Goal: Task Accomplishment & Management: Manage account settings

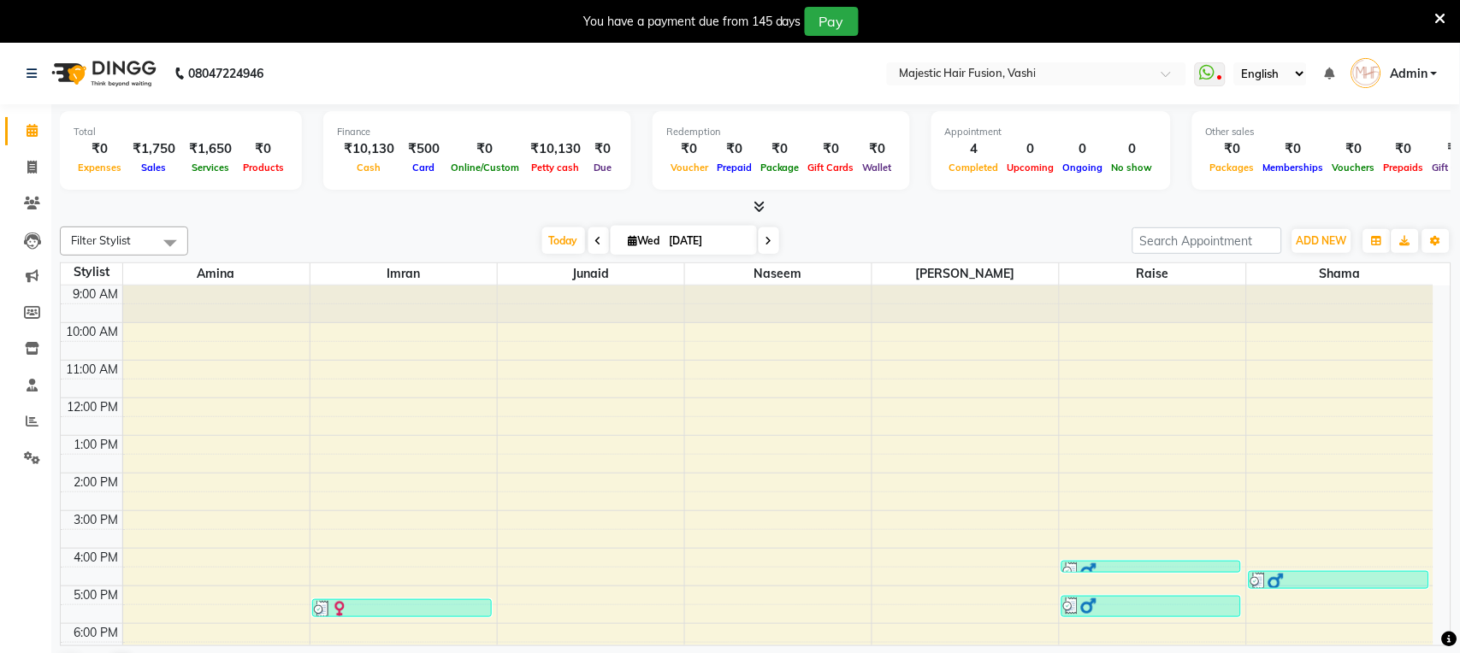
click at [1441, 21] on icon at bounding box center [1440, 18] width 11 height 15
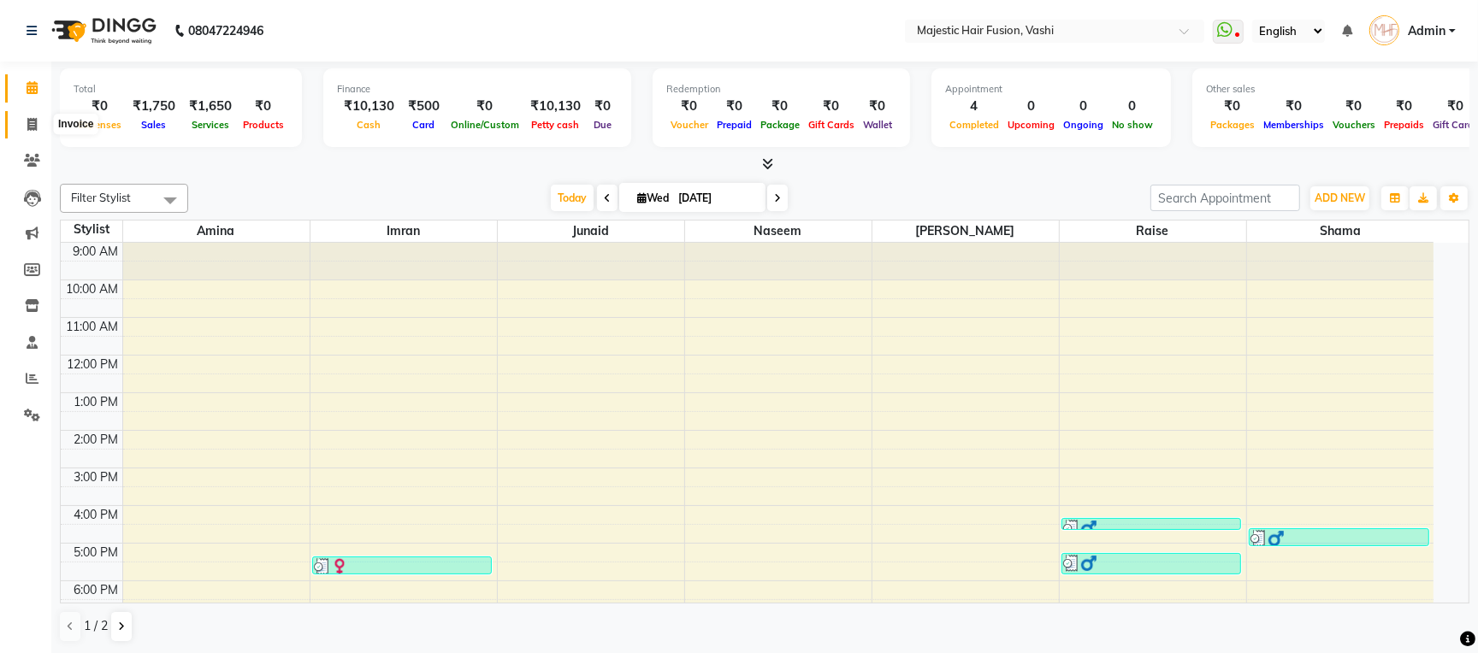
click at [29, 119] on icon at bounding box center [31, 124] width 9 height 13
select select "559"
select select "service"
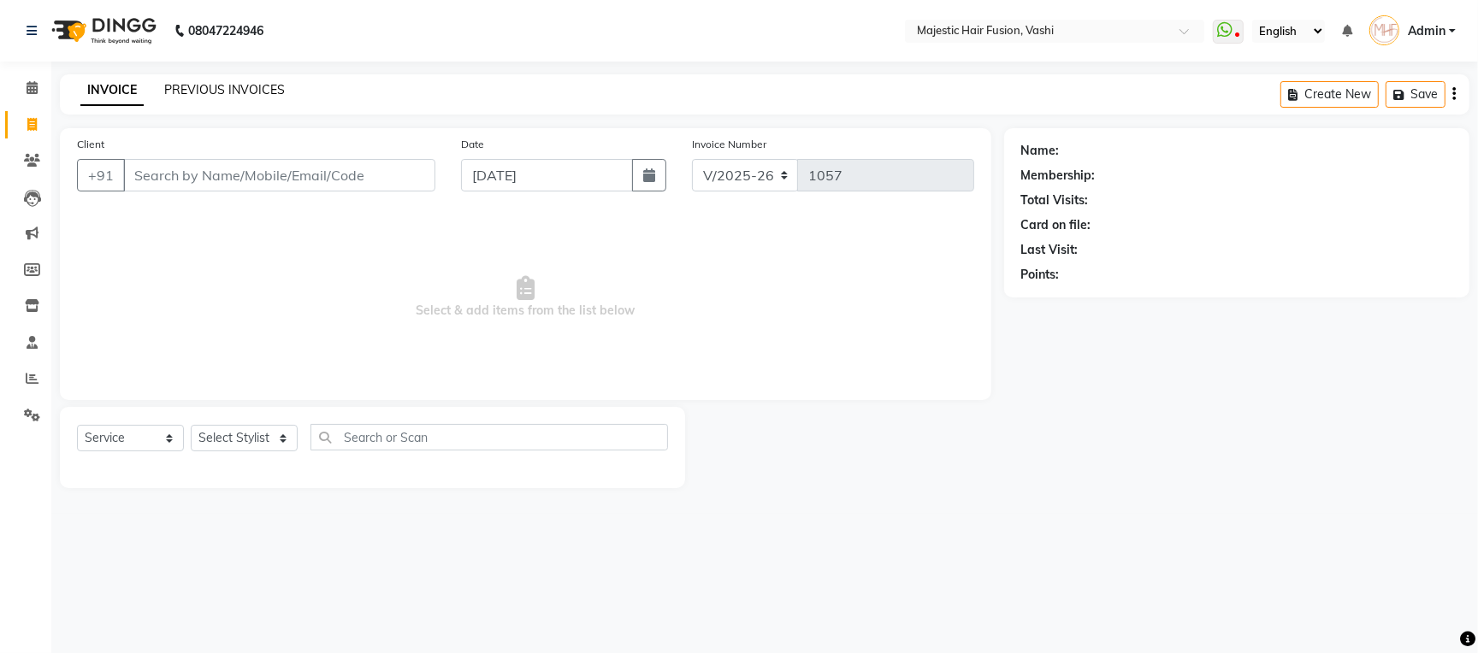
click at [251, 93] on link "PREVIOUS INVOICES" at bounding box center [224, 89] width 121 height 15
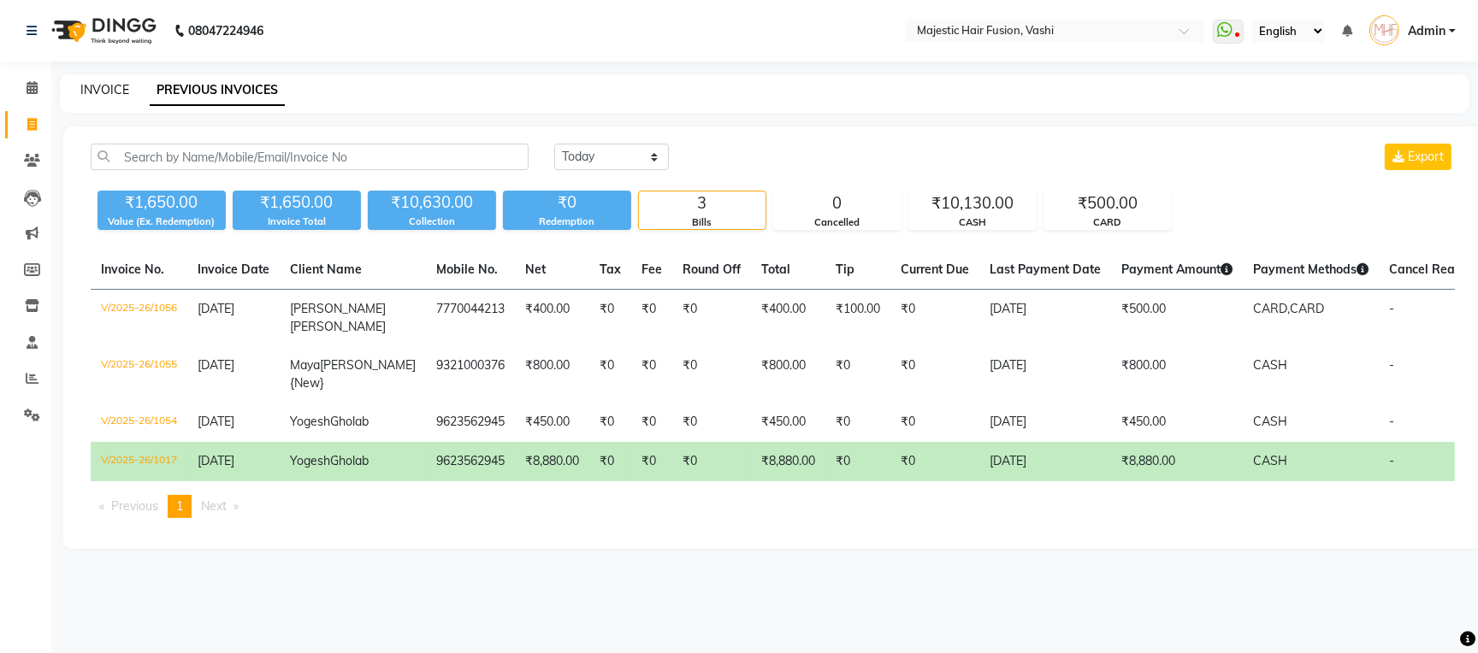
click at [99, 90] on link "INVOICE" at bounding box center [104, 89] width 49 height 15
select select "service"
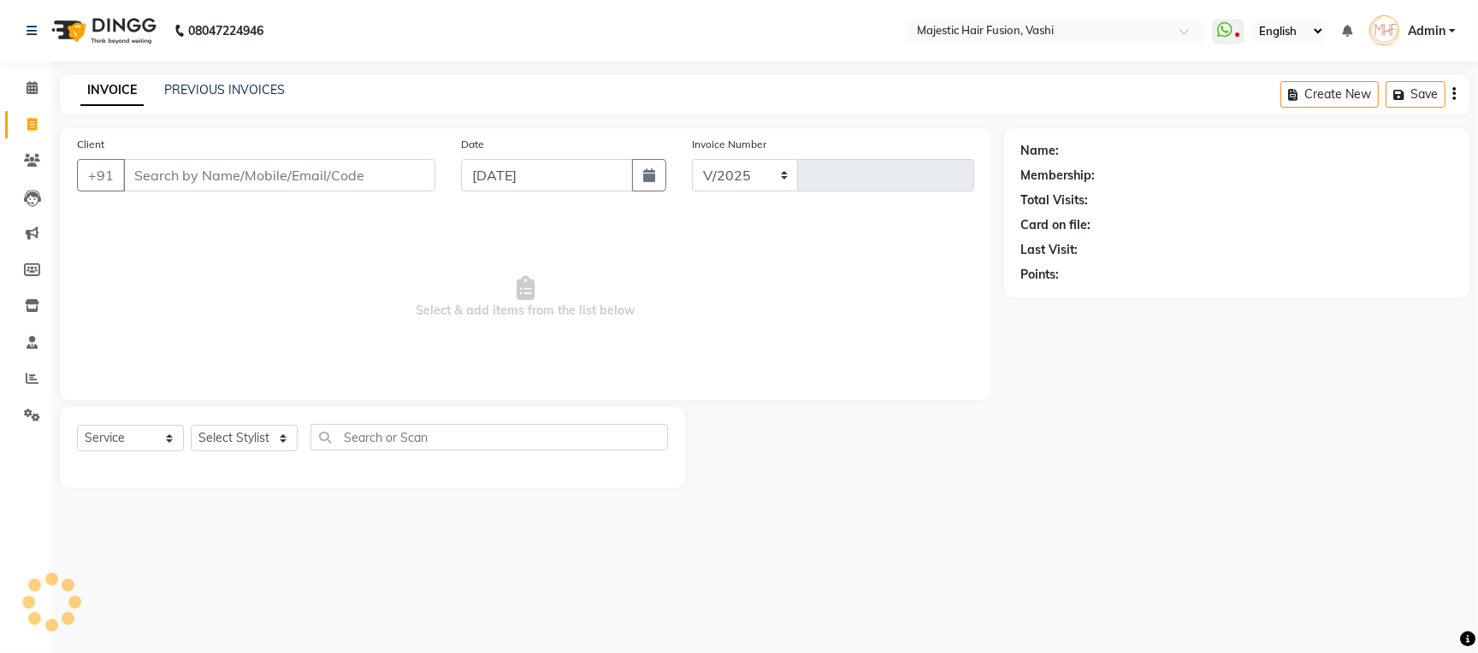
select select "559"
type input "1057"
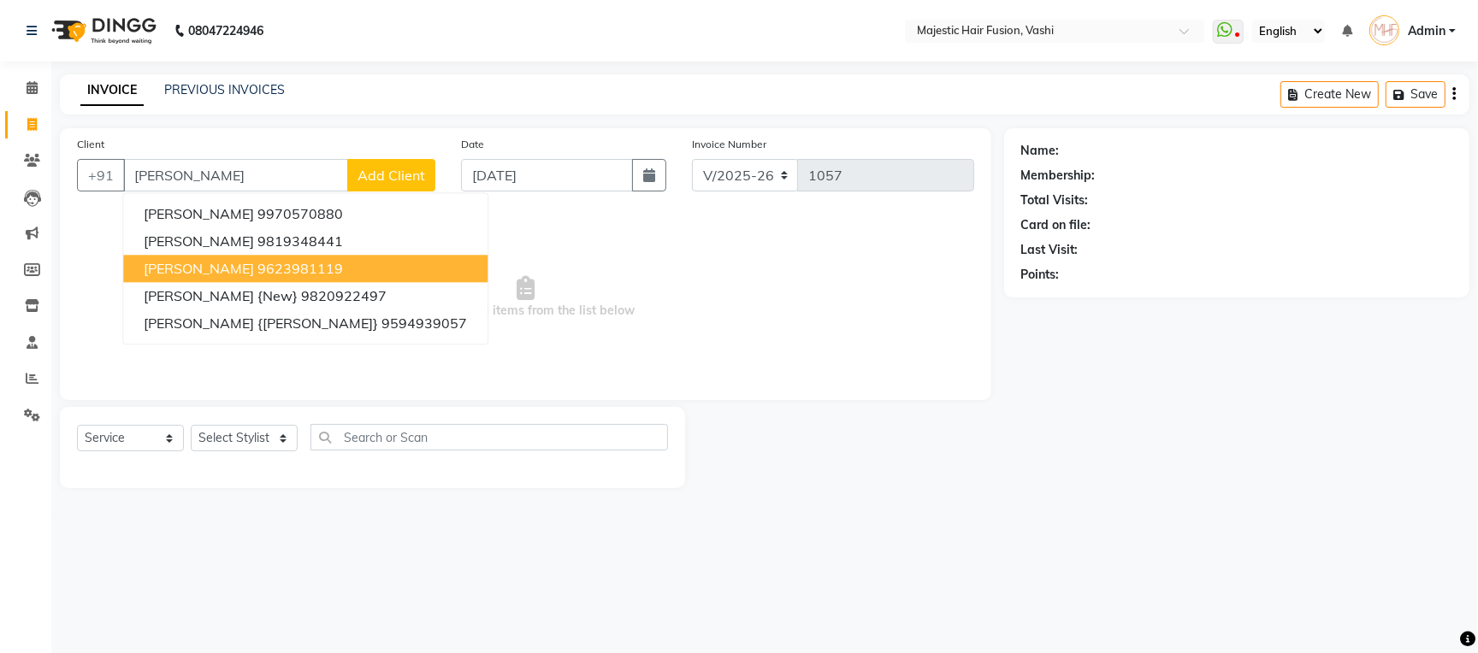
click at [280, 263] on ngb-highlight "9623981119" at bounding box center [300, 268] width 86 height 17
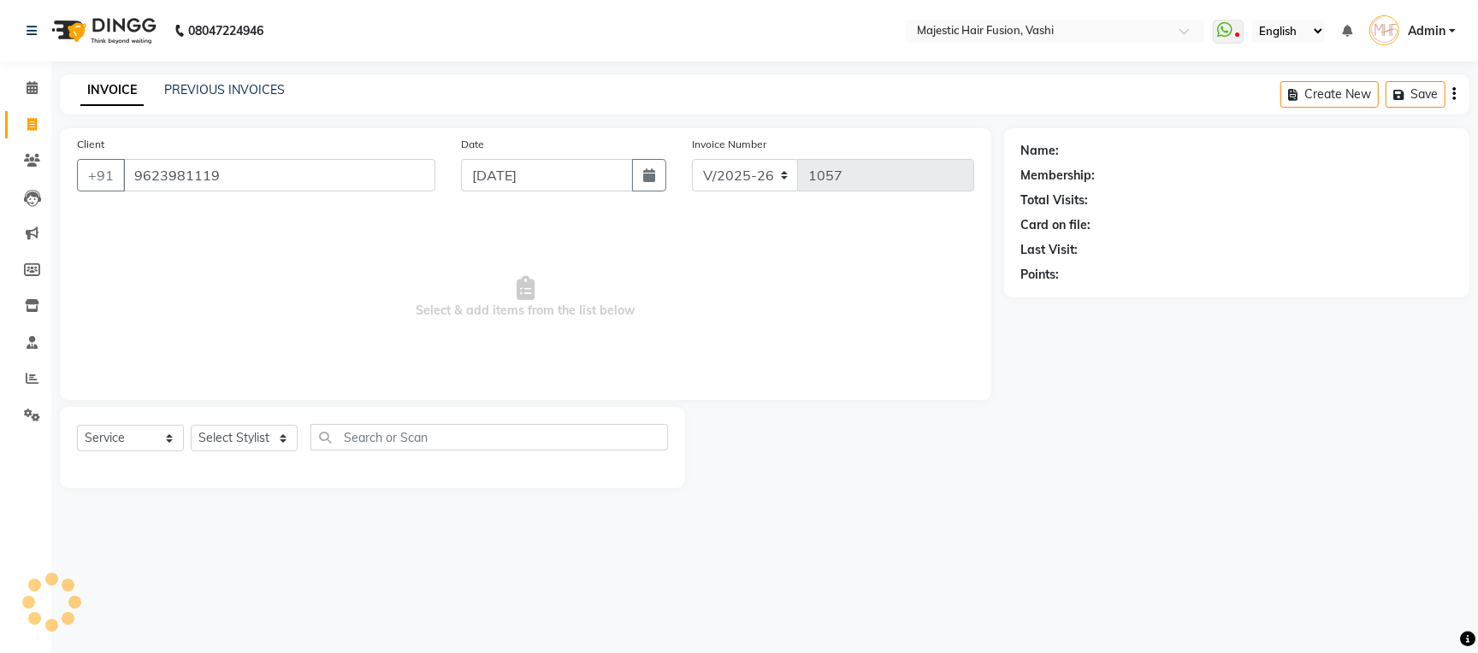
type input "9623981119"
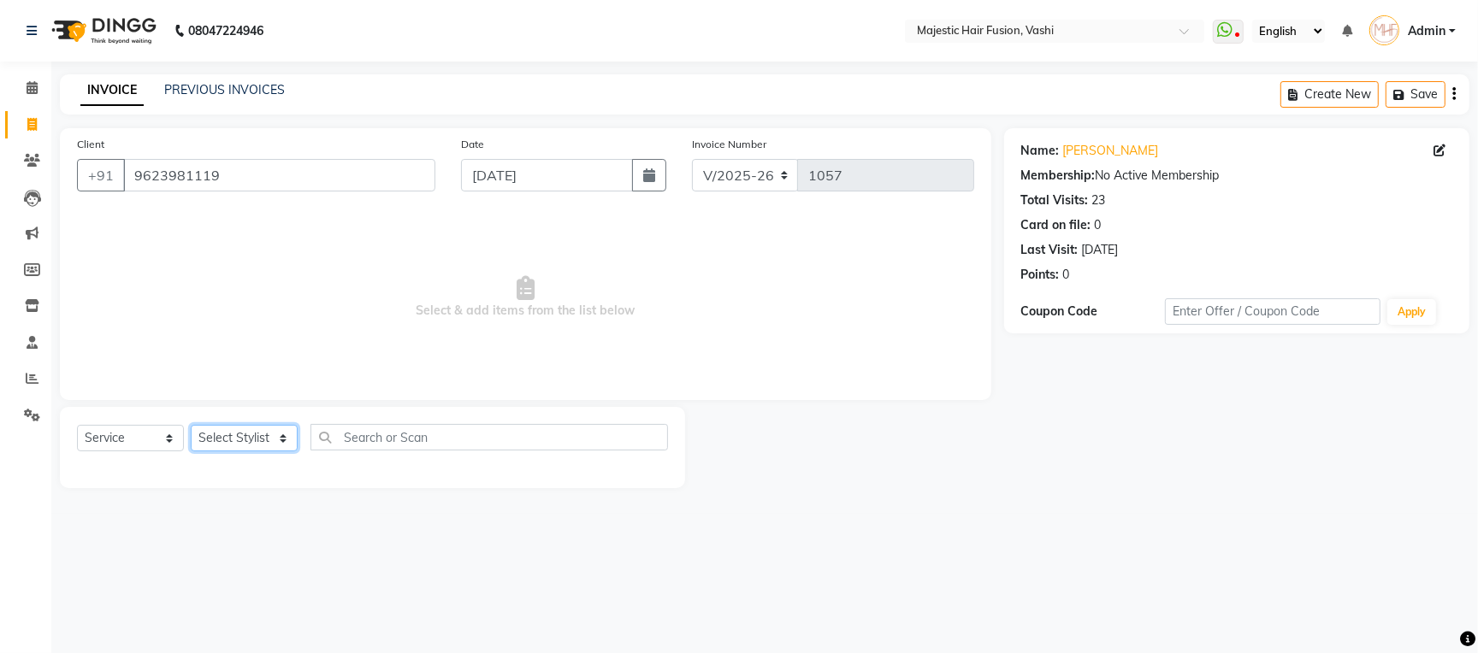
click at [263, 440] on select "Select Stylist [PERSON_NAME] [PERSON_NAME] [PERSON_NAME] [PERSON_NAME] Raise [P…" at bounding box center [244, 438] width 107 height 27
select select "84386"
click at [191, 426] on select "Select Stylist [PERSON_NAME] [PERSON_NAME] [PERSON_NAME] [PERSON_NAME] Raise [P…" at bounding box center [244, 438] width 107 height 27
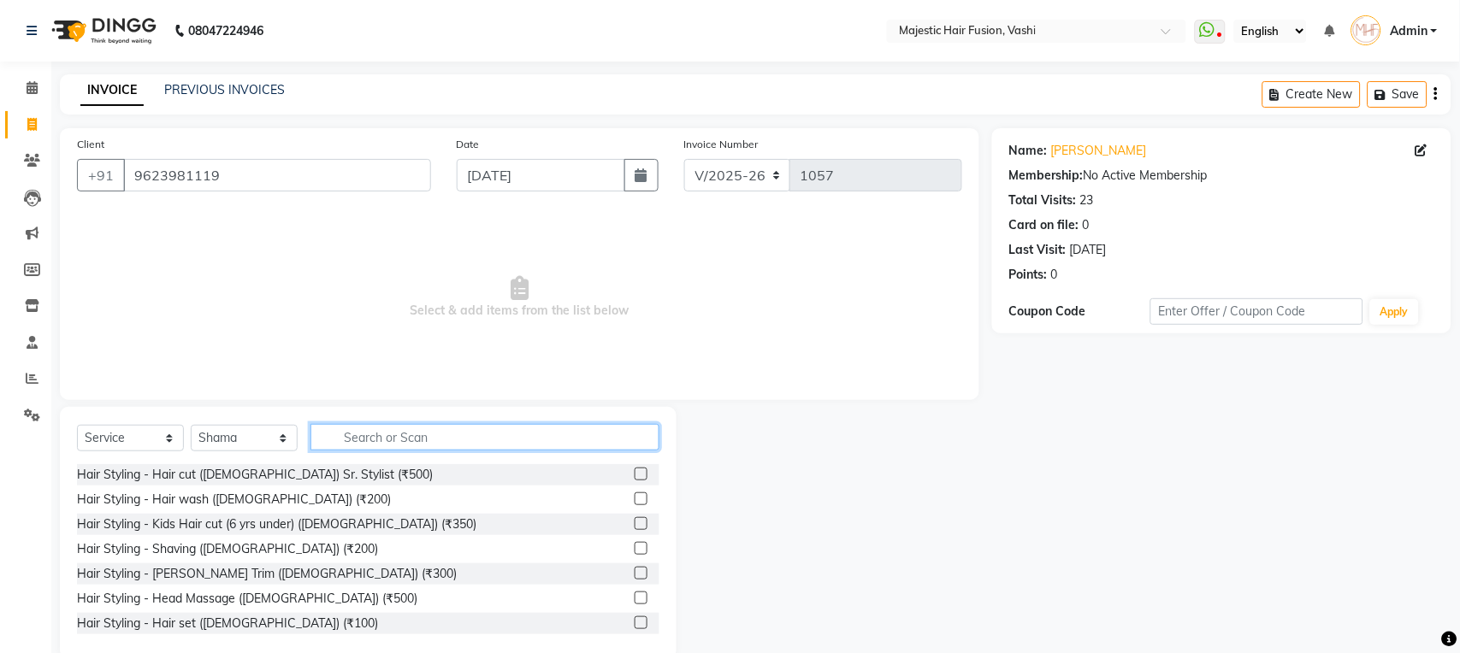
click at [409, 432] on input "text" at bounding box center [484, 437] width 349 height 27
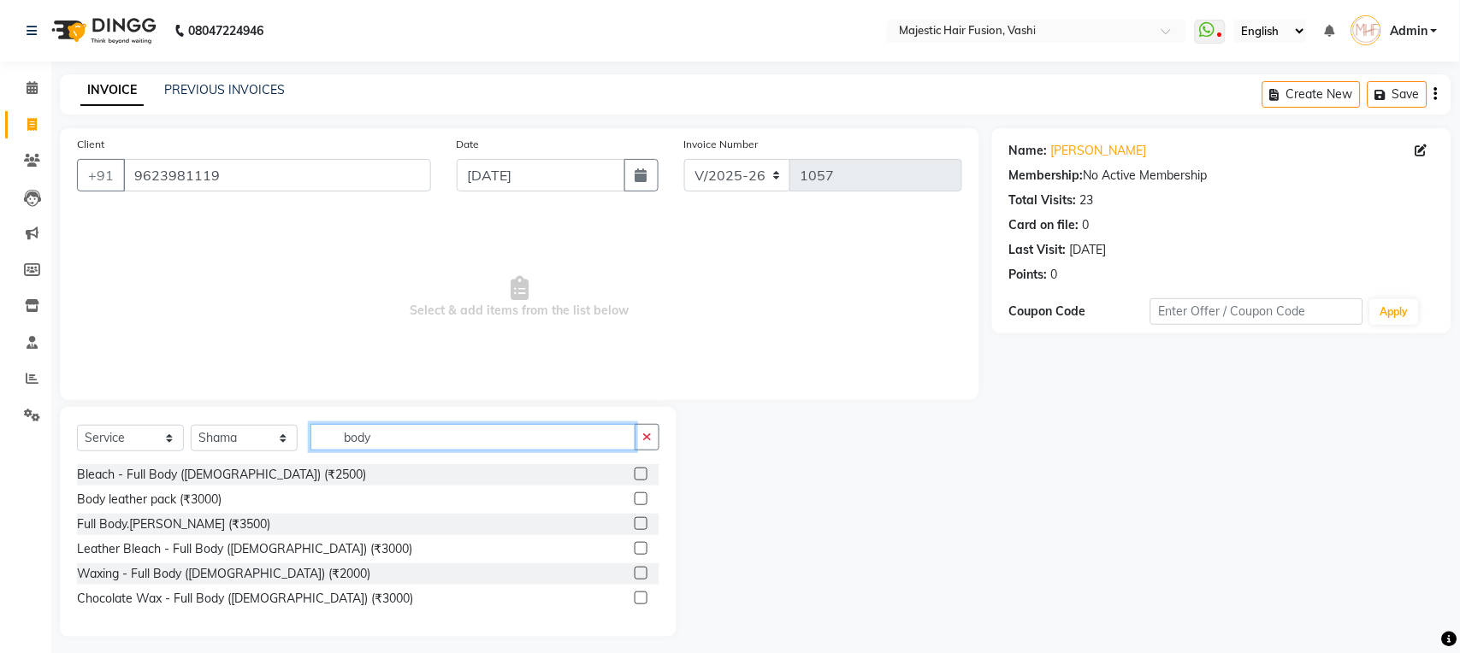
type input "body"
click at [642, 525] on label at bounding box center [640, 523] width 13 height 13
click at [642, 525] on input "checkbox" at bounding box center [639, 524] width 11 height 11
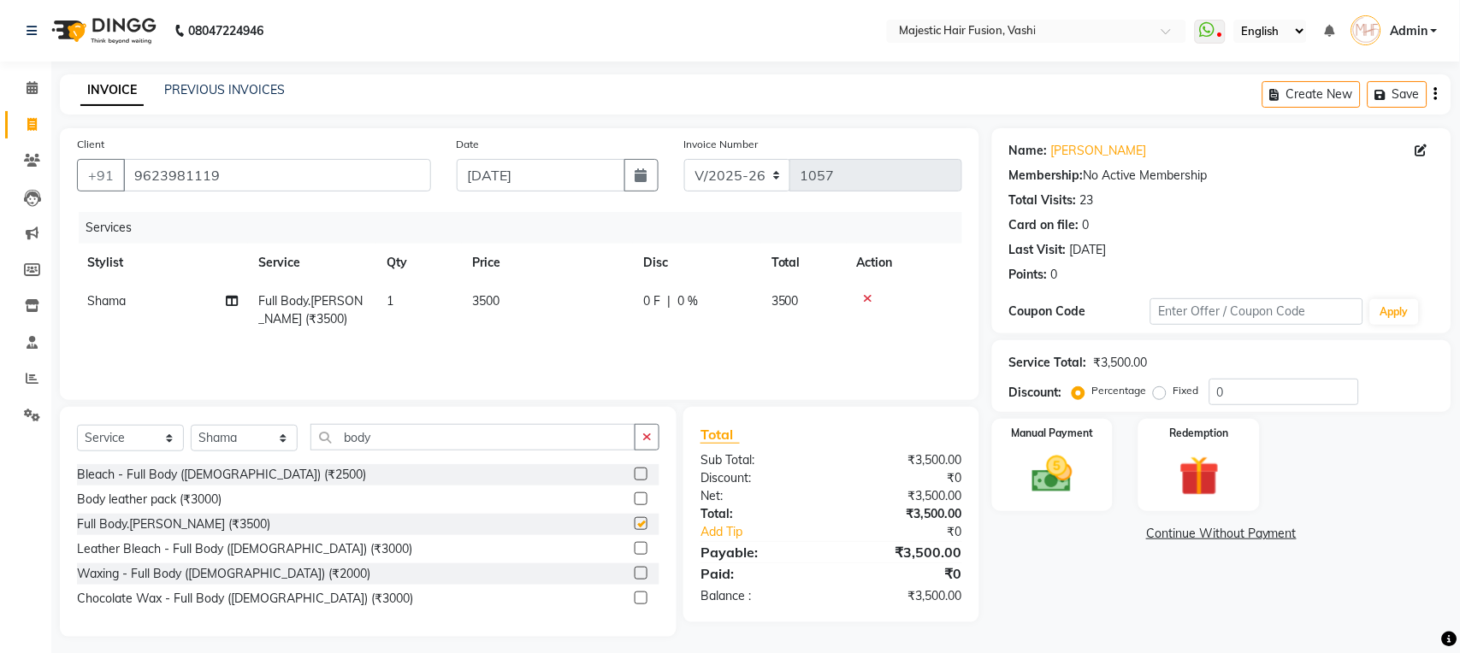
checkbox input "false"
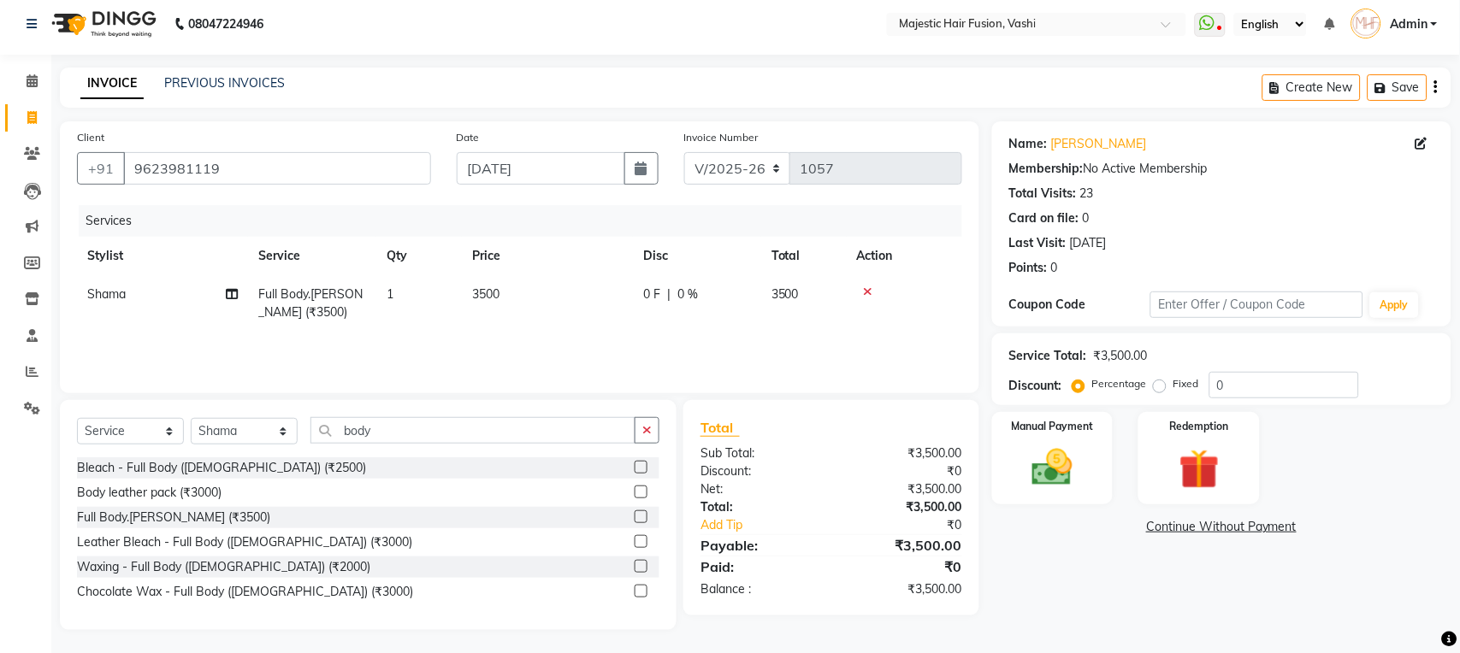
scroll to position [9, 0]
click at [492, 285] on span "3500" at bounding box center [485, 291] width 27 height 15
select select "84386"
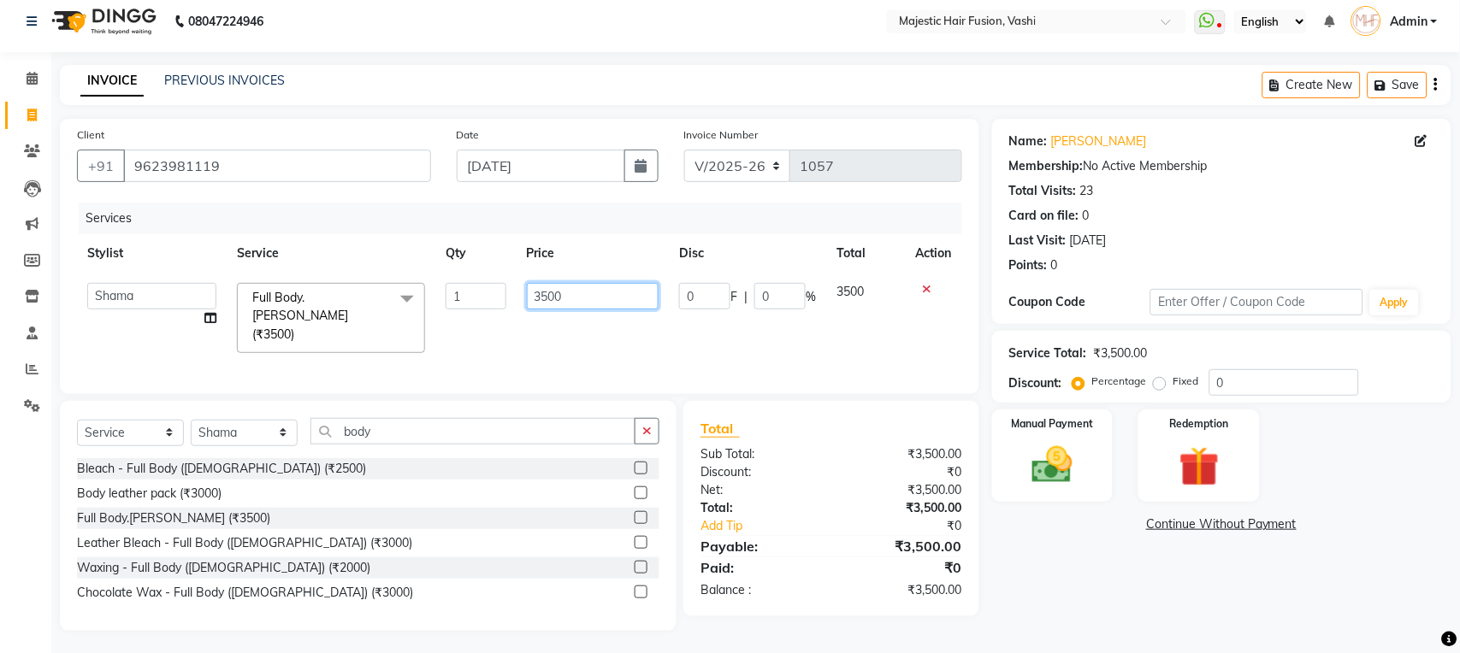
click at [550, 296] on input "3500" at bounding box center [593, 296] width 133 height 27
type input "4000"
click at [525, 323] on td "4000" at bounding box center [592, 318] width 153 height 91
select select "84386"
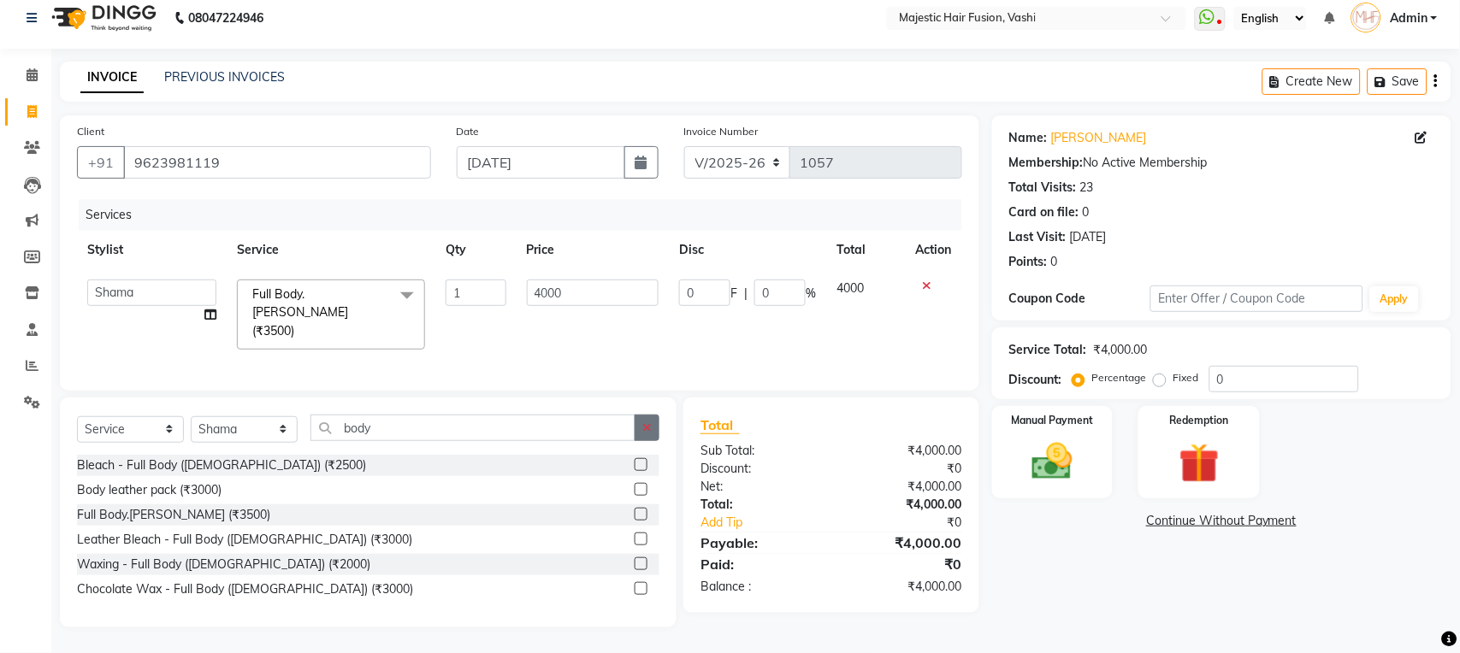
click at [642, 426] on icon "button" at bounding box center [646, 428] width 9 height 12
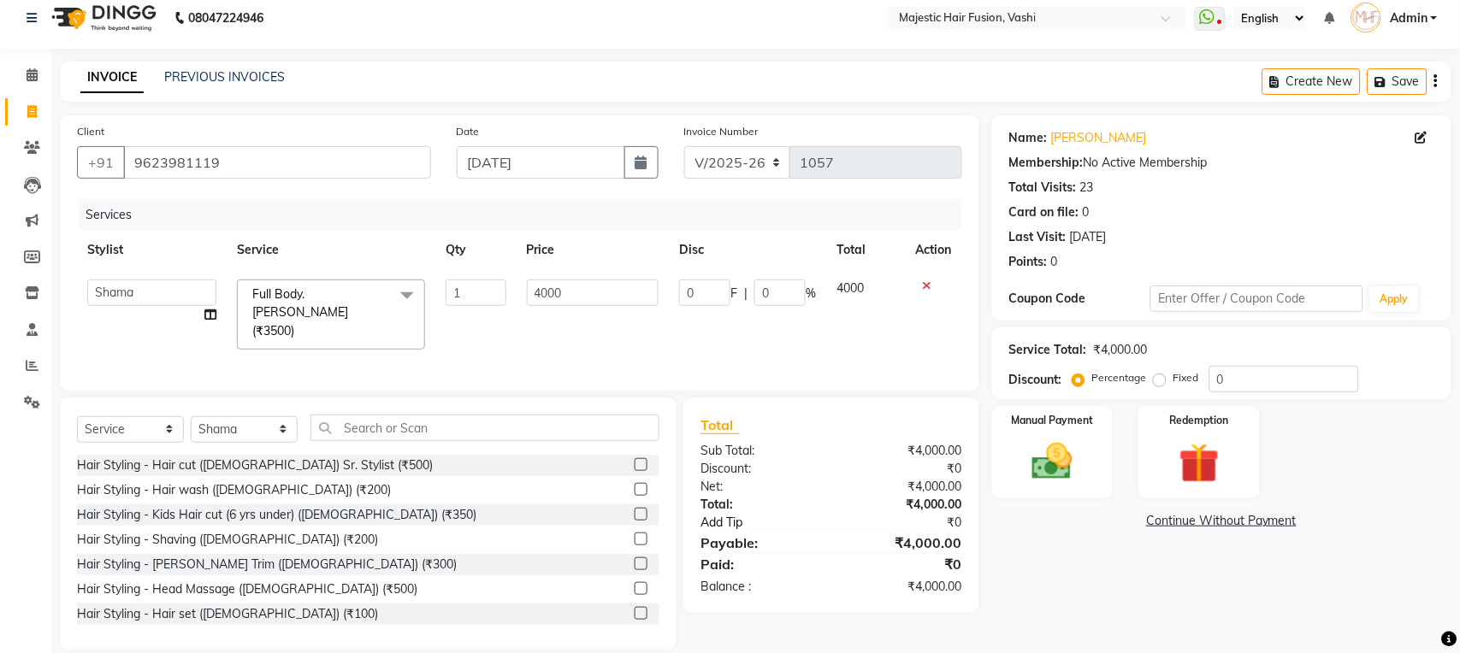
click at [726, 524] on link "Add Tip" at bounding box center [771, 523] width 168 height 18
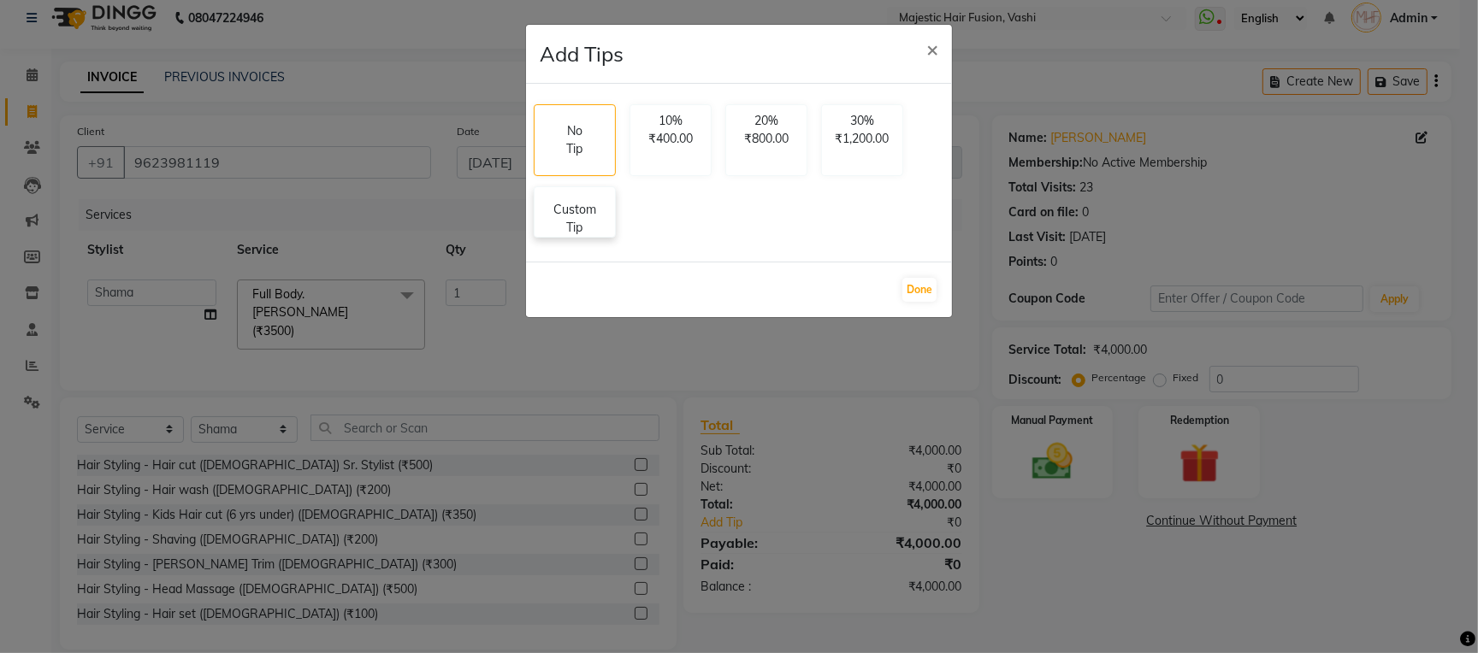
click at [563, 212] on p "Custom Tip" at bounding box center [575, 219] width 60 height 36
select select "84386"
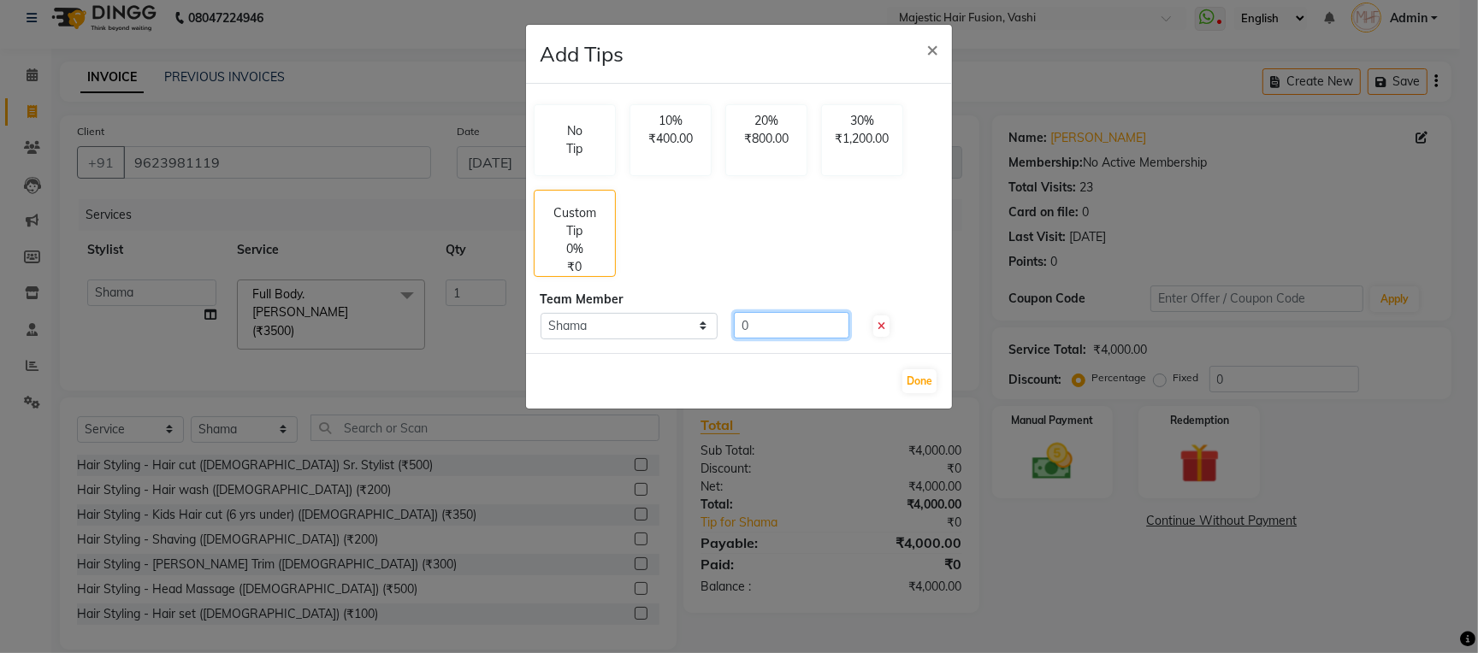
click at [737, 324] on input "0" at bounding box center [791, 325] width 115 height 27
click at [879, 331] on icon at bounding box center [881, 327] width 8 height 10
click at [932, 50] on span "×" at bounding box center [932, 49] width 12 height 26
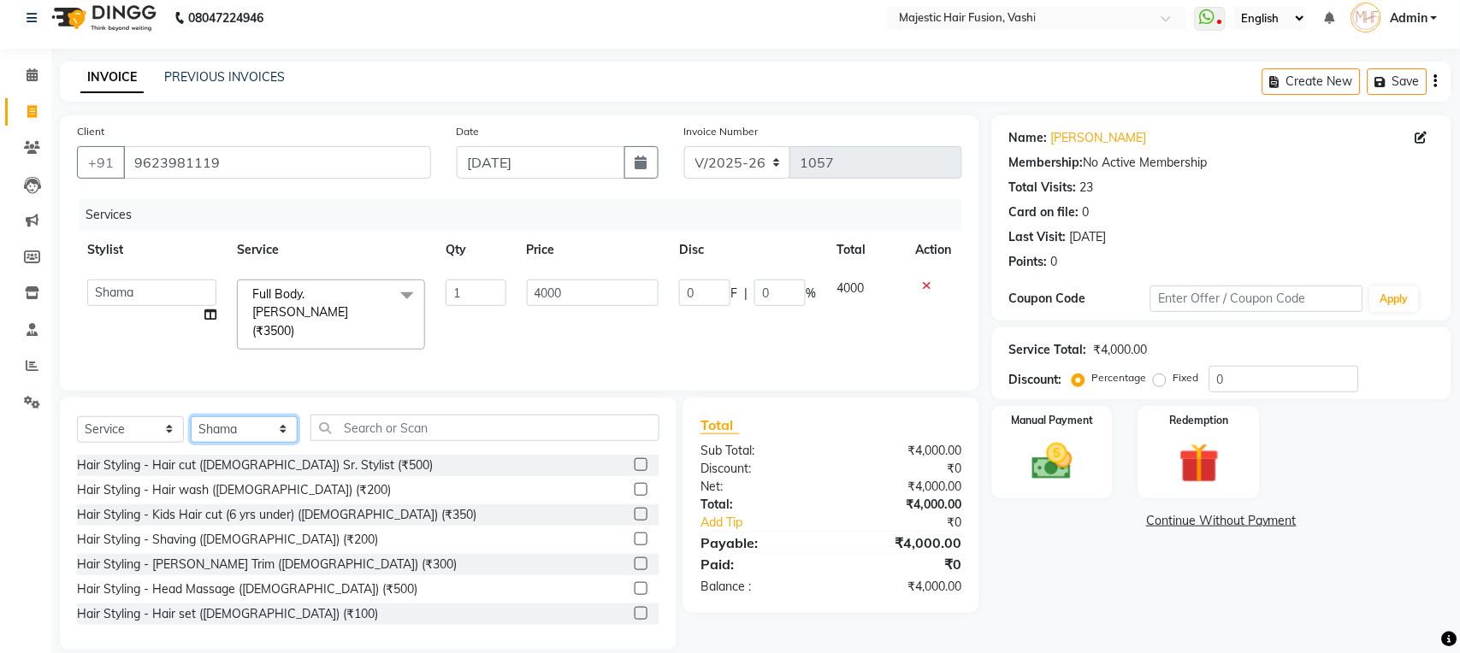
click at [280, 431] on select "Select Stylist [PERSON_NAME] [PERSON_NAME] [PERSON_NAME] [PERSON_NAME] Raise [P…" at bounding box center [244, 429] width 107 height 27
select select "48869"
click at [191, 416] on select "Select Stylist [PERSON_NAME] [PERSON_NAME] [PERSON_NAME] [PERSON_NAME] Raise [P…" at bounding box center [244, 429] width 107 height 27
click at [634, 488] on label at bounding box center [640, 489] width 13 height 13
click at [634, 488] on input "checkbox" at bounding box center [639, 490] width 11 height 11
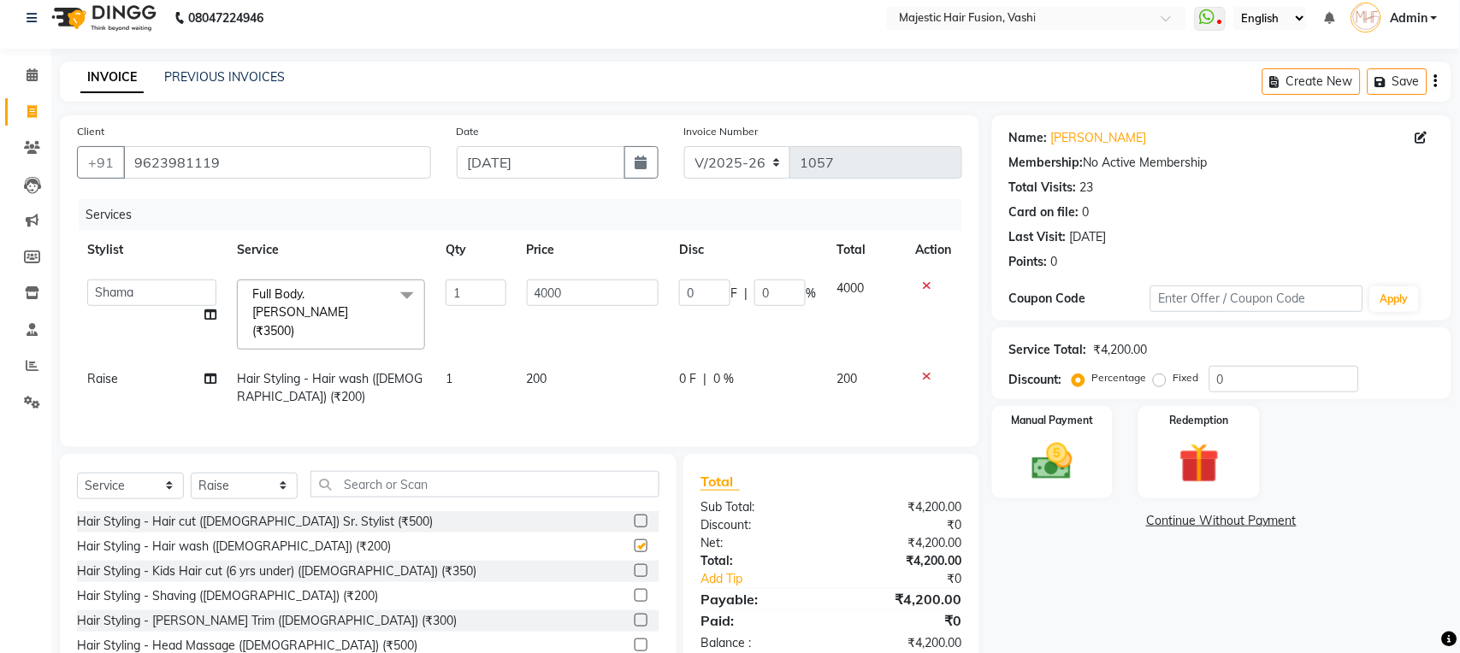
checkbox input "false"
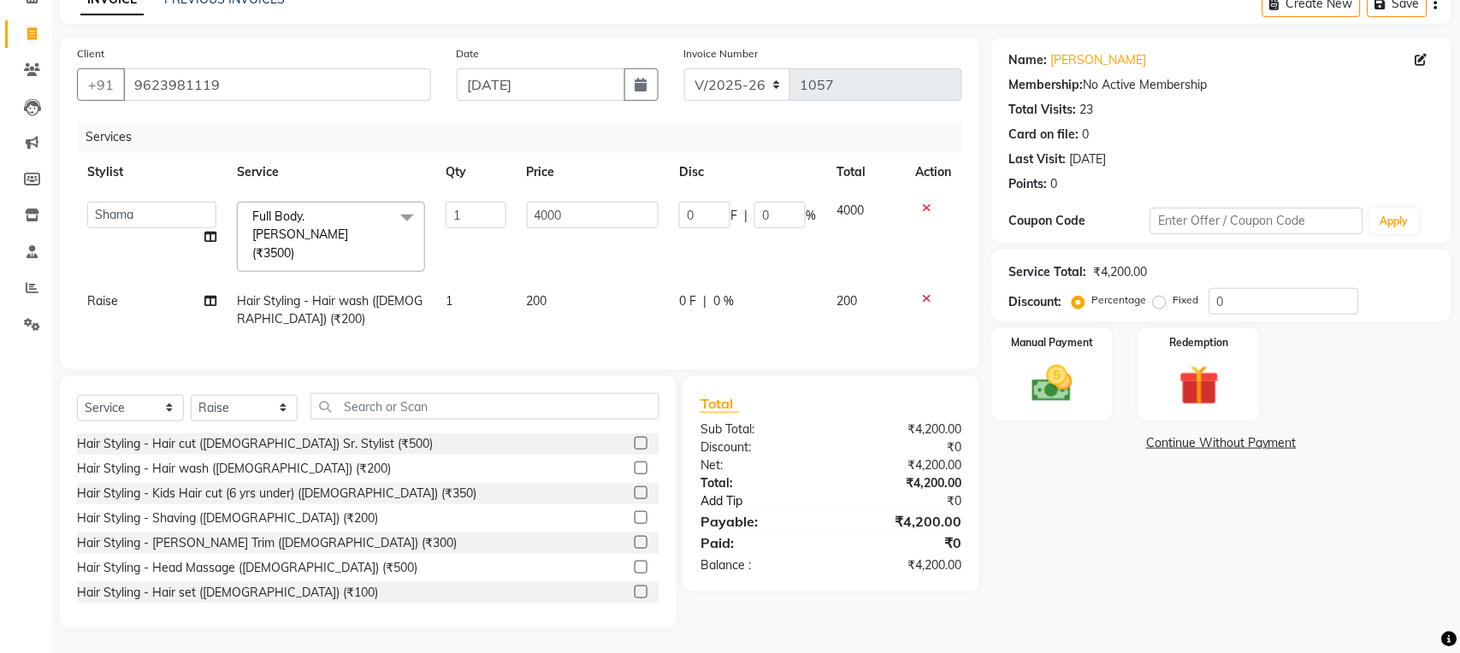
click at [727, 502] on link "Add Tip" at bounding box center [771, 502] width 168 height 18
select select "84386"
select select "48869"
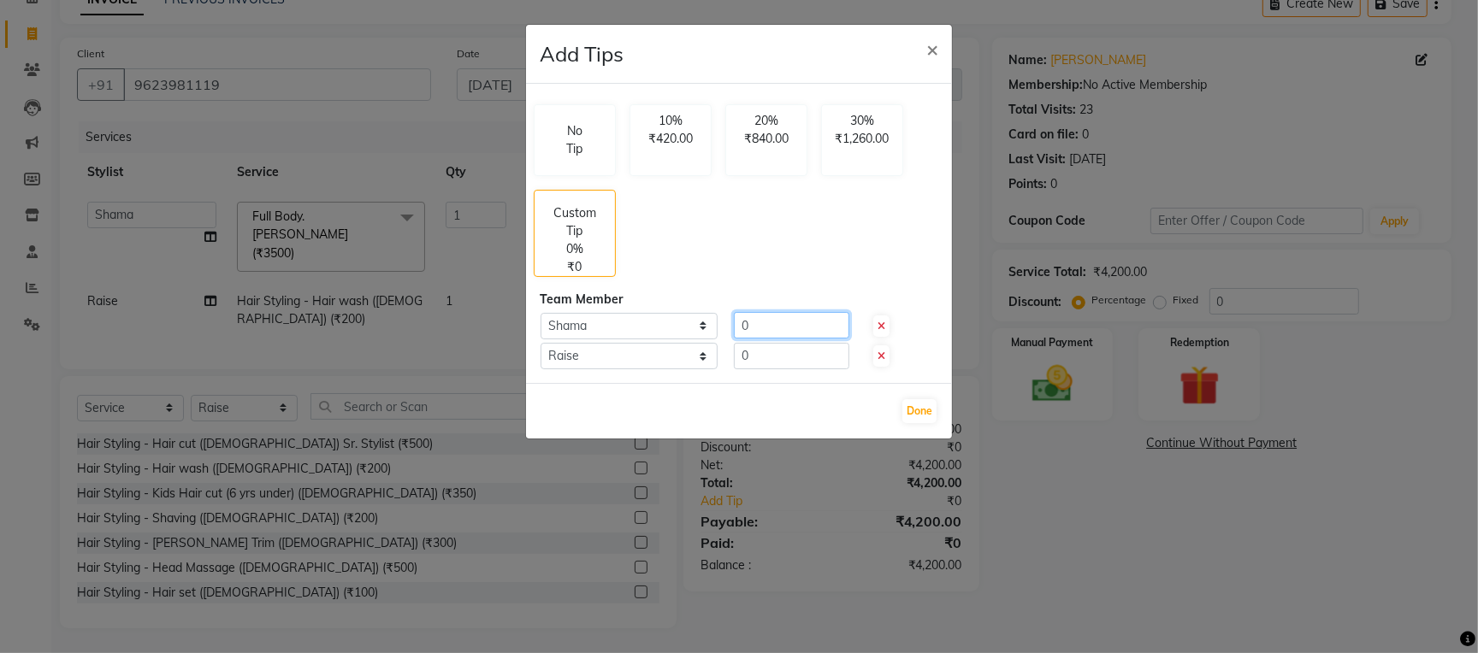
click at [737, 321] on input "0" at bounding box center [791, 325] width 115 height 27
type input "300"
click at [741, 351] on input "0" at bounding box center [791, 356] width 115 height 27
type input "300"
click at [1139, 508] on ngb-modal-window "Add Tips × No Tip 10% ₹420.00 20% ₹840.00 30% ₹1,260.00 Custom Tip 14.29% ₹600.…" at bounding box center [739, 326] width 1478 height 653
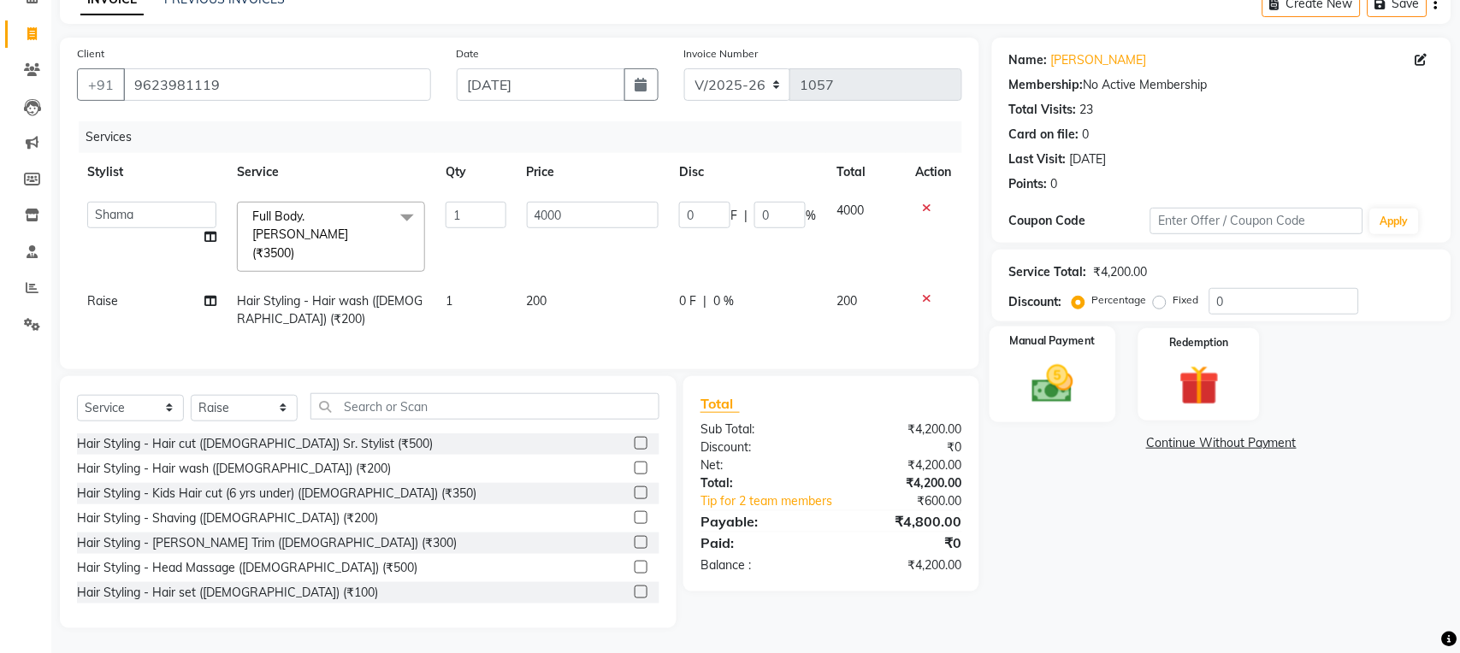
click at [1059, 381] on img at bounding box center [1052, 384] width 68 height 48
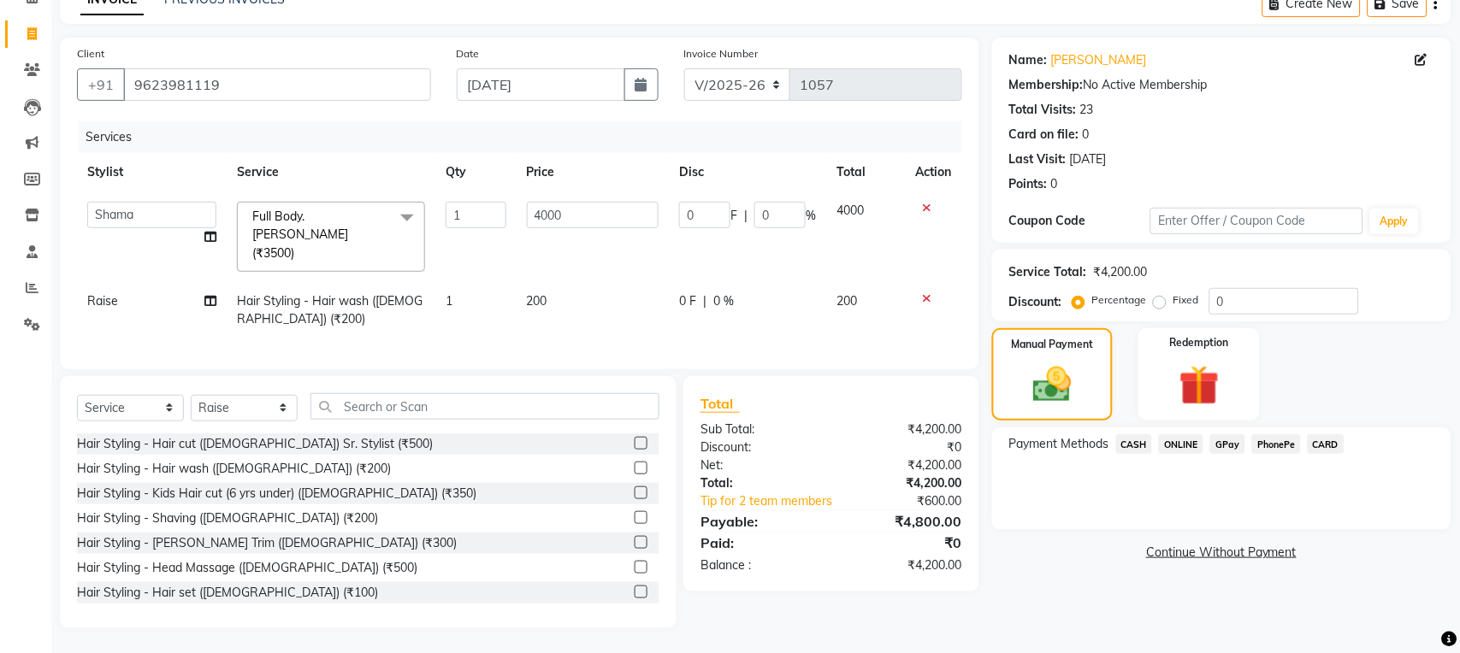
click at [1176, 443] on span "ONLINE" at bounding box center [1181, 444] width 44 height 20
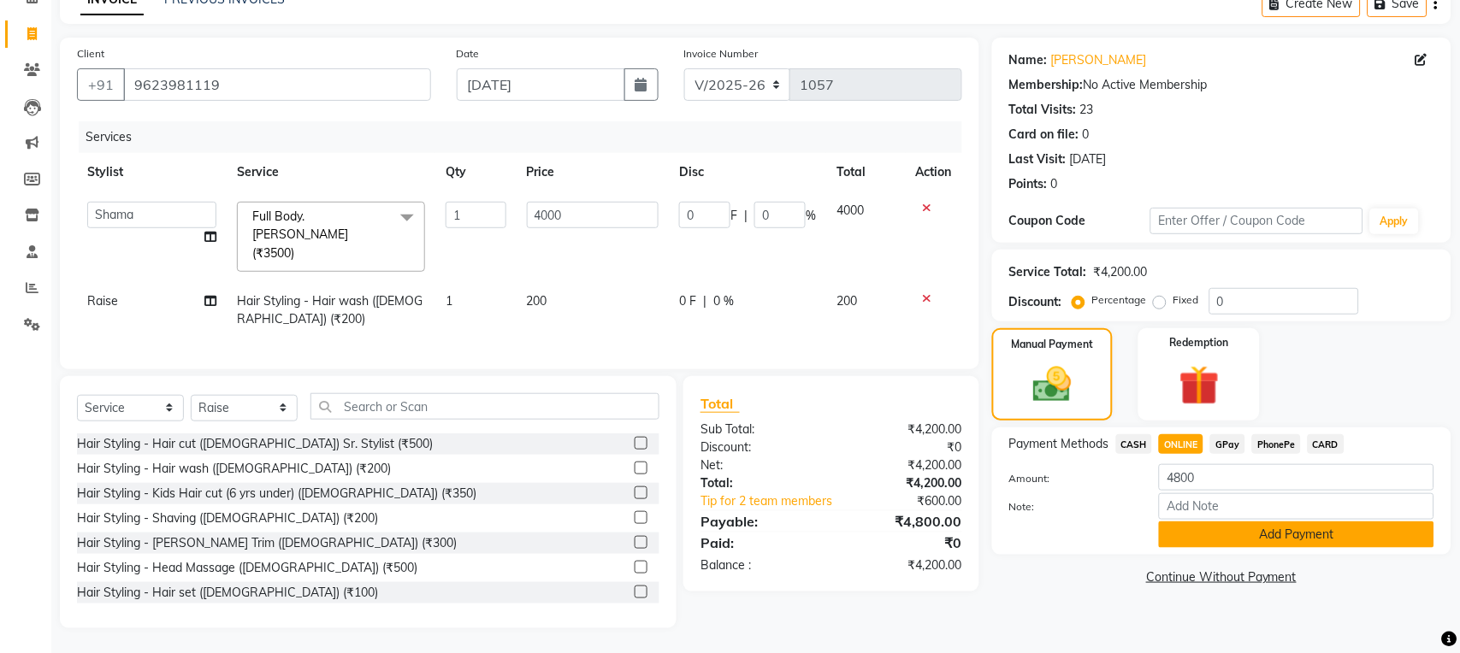
click at [1219, 534] on button "Add Payment" at bounding box center [1296, 535] width 275 height 27
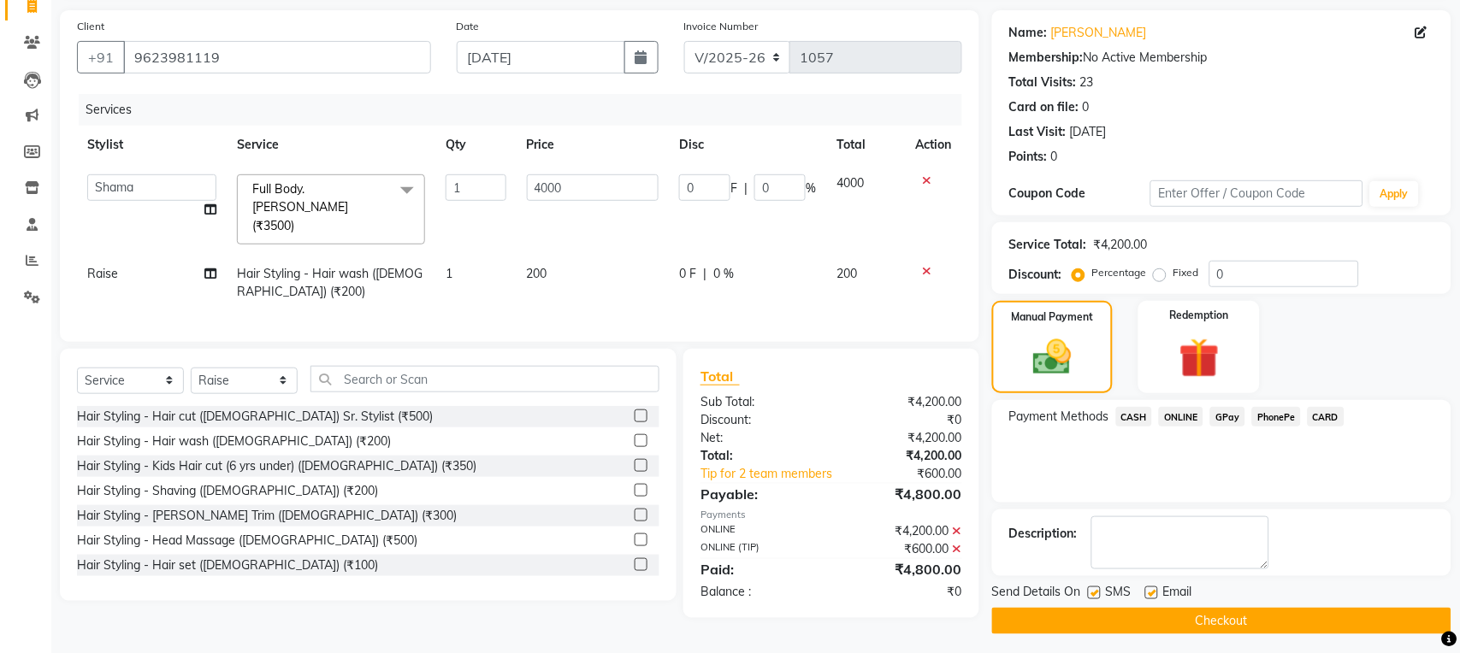
scroll to position [126, 0]
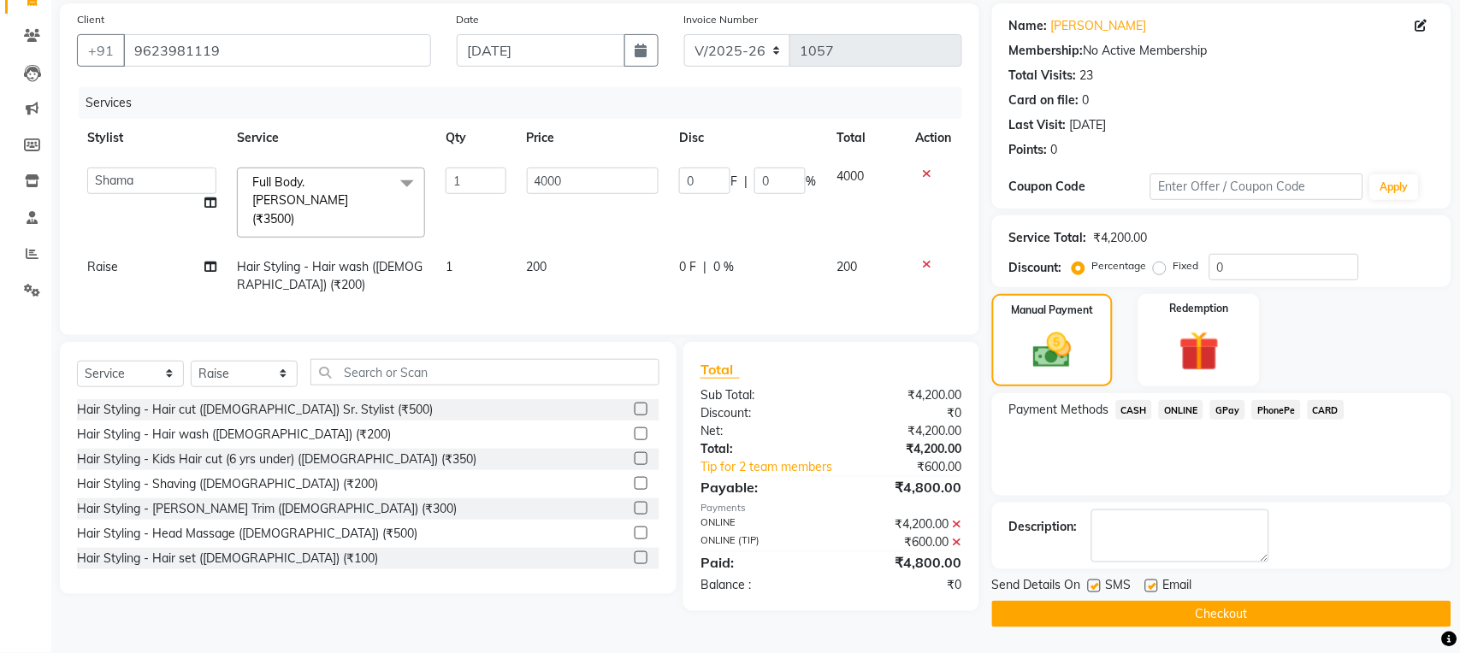
click at [1149, 585] on label at bounding box center [1151, 586] width 13 height 13
click at [1149, 585] on input "checkbox" at bounding box center [1150, 586] width 11 height 11
checkbox input "false"
click at [1092, 586] on label at bounding box center [1094, 586] width 13 height 13
click at [1092, 586] on input "checkbox" at bounding box center [1093, 586] width 11 height 11
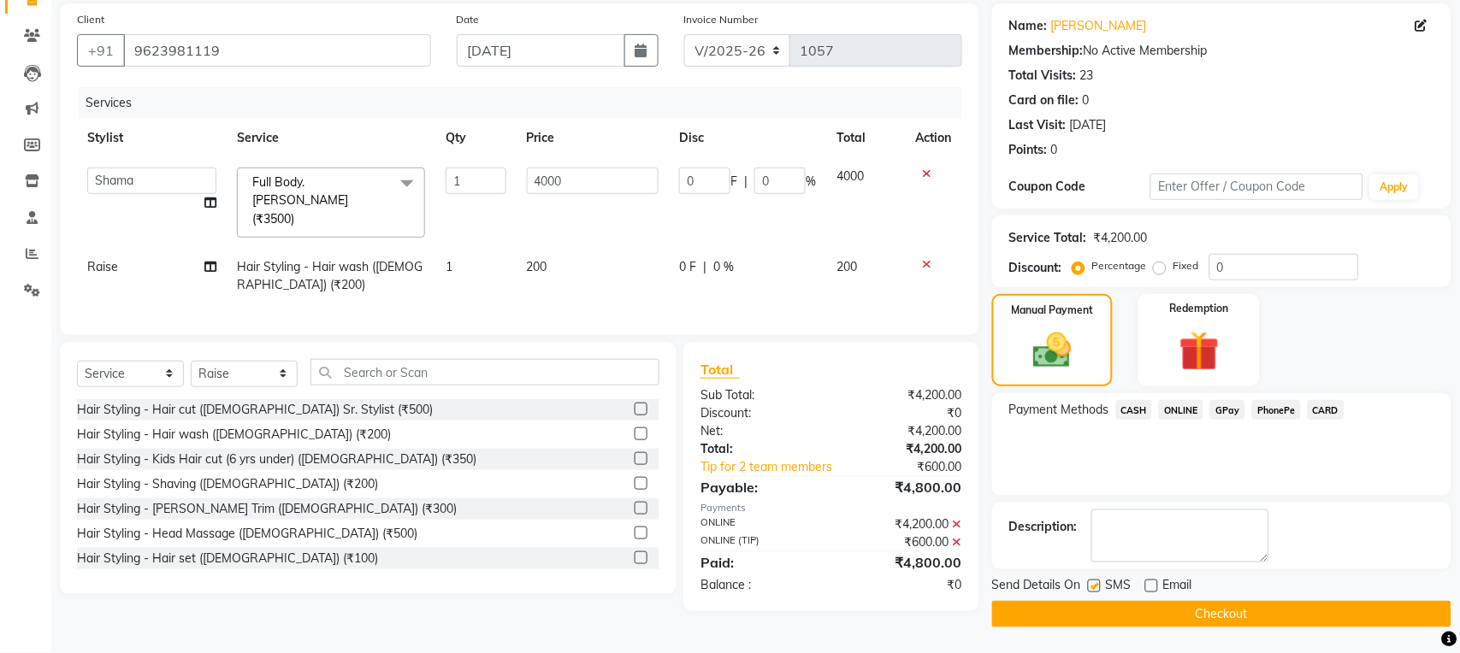
checkbox input "false"
click at [1229, 409] on span "GPay" at bounding box center [1227, 410] width 35 height 20
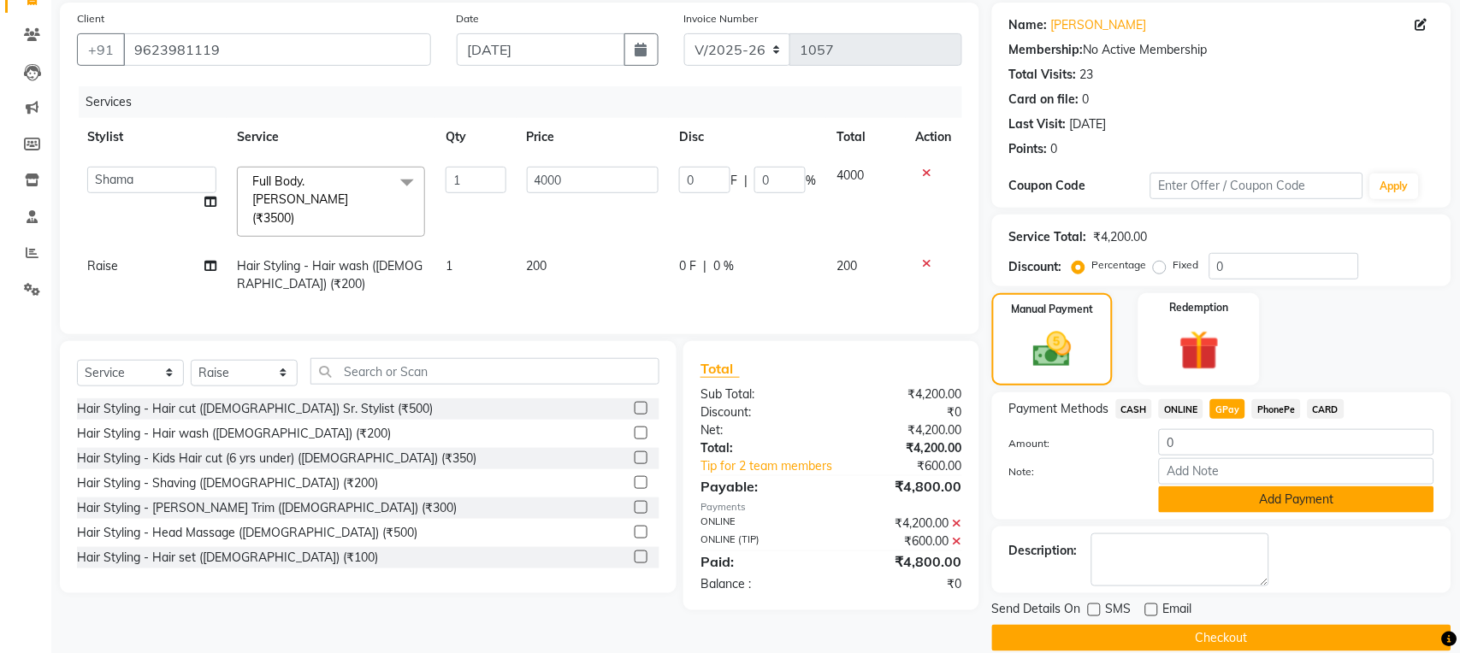
click at [1236, 506] on button "Add Payment" at bounding box center [1296, 500] width 275 height 27
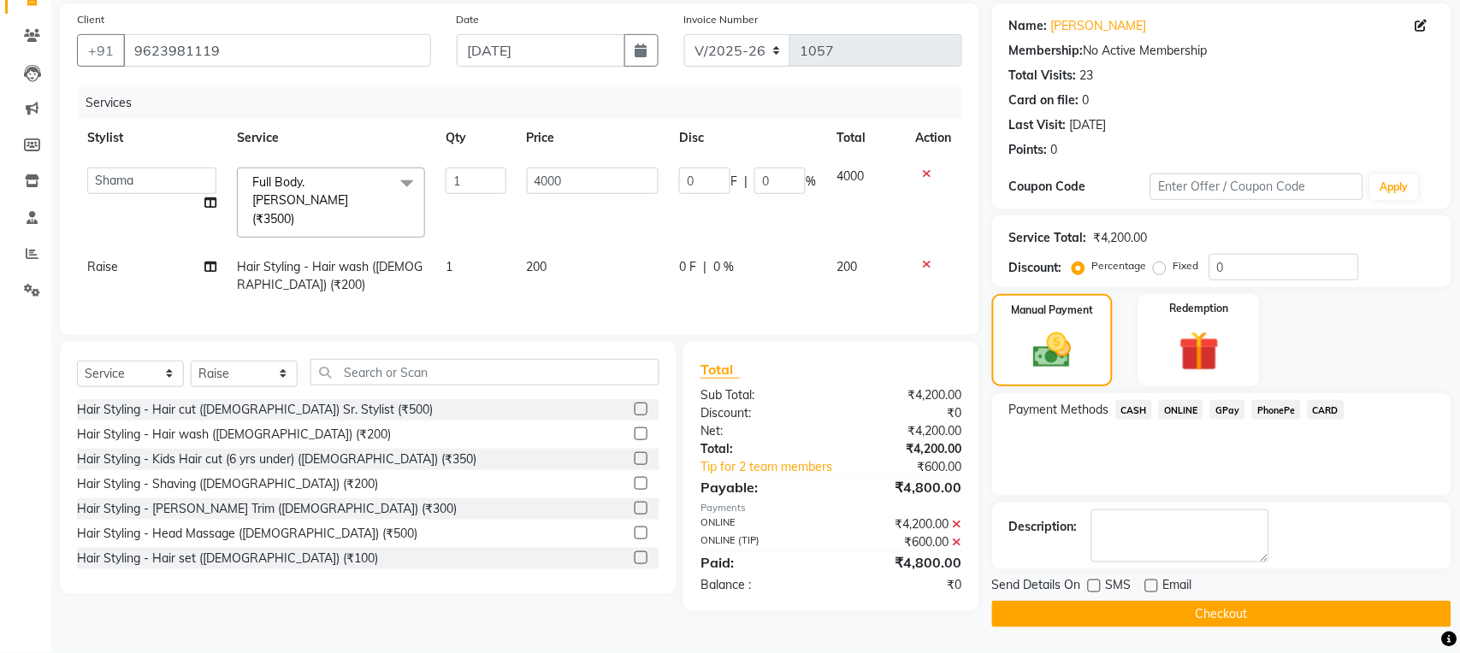
click at [1146, 608] on button "Checkout" at bounding box center [1221, 614] width 459 height 27
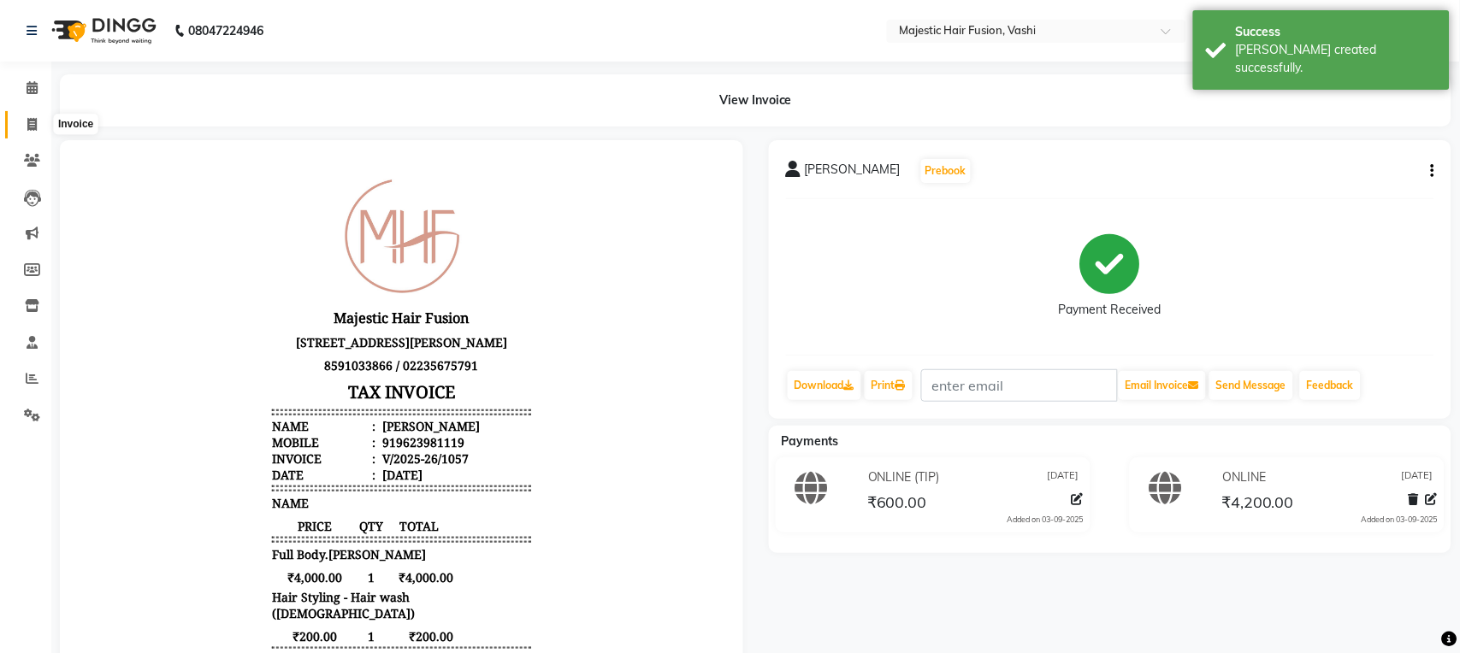
click at [31, 127] on icon at bounding box center [31, 124] width 9 height 13
select select "559"
select select "service"
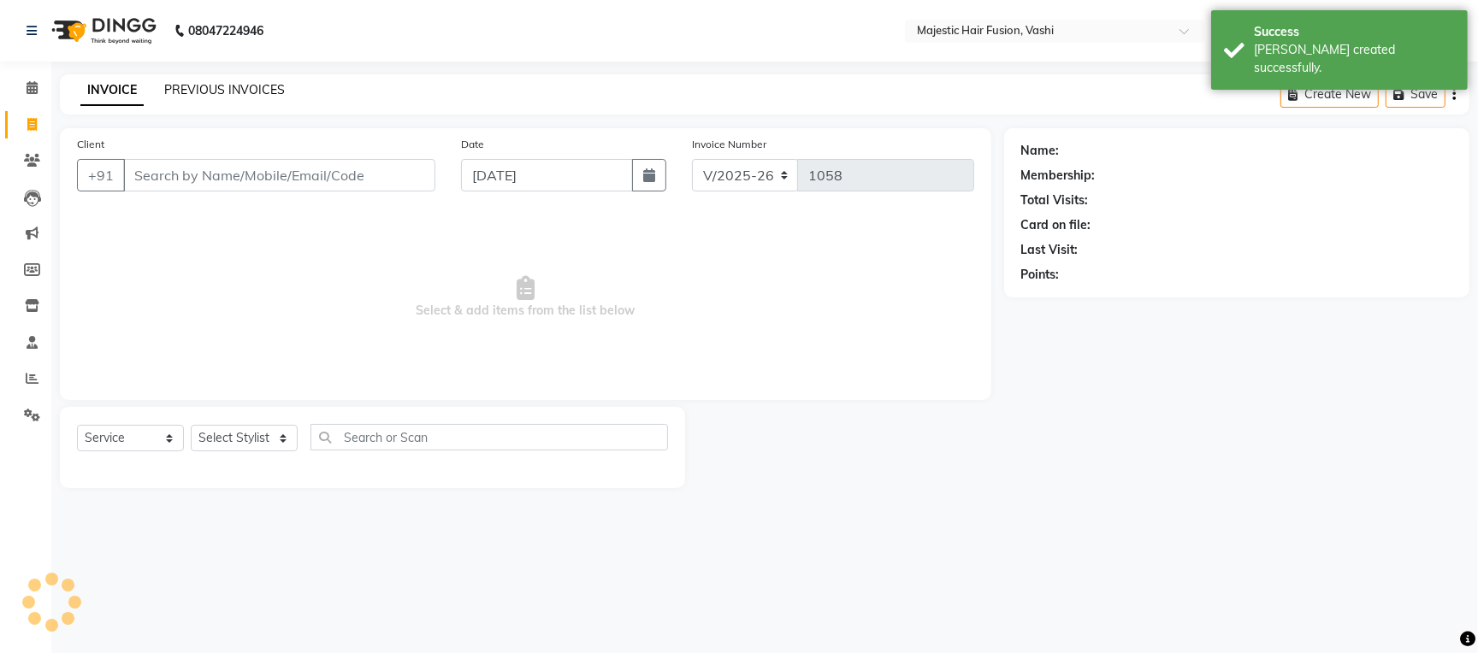
click at [200, 91] on link "PREVIOUS INVOICES" at bounding box center [224, 89] width 121 height 15
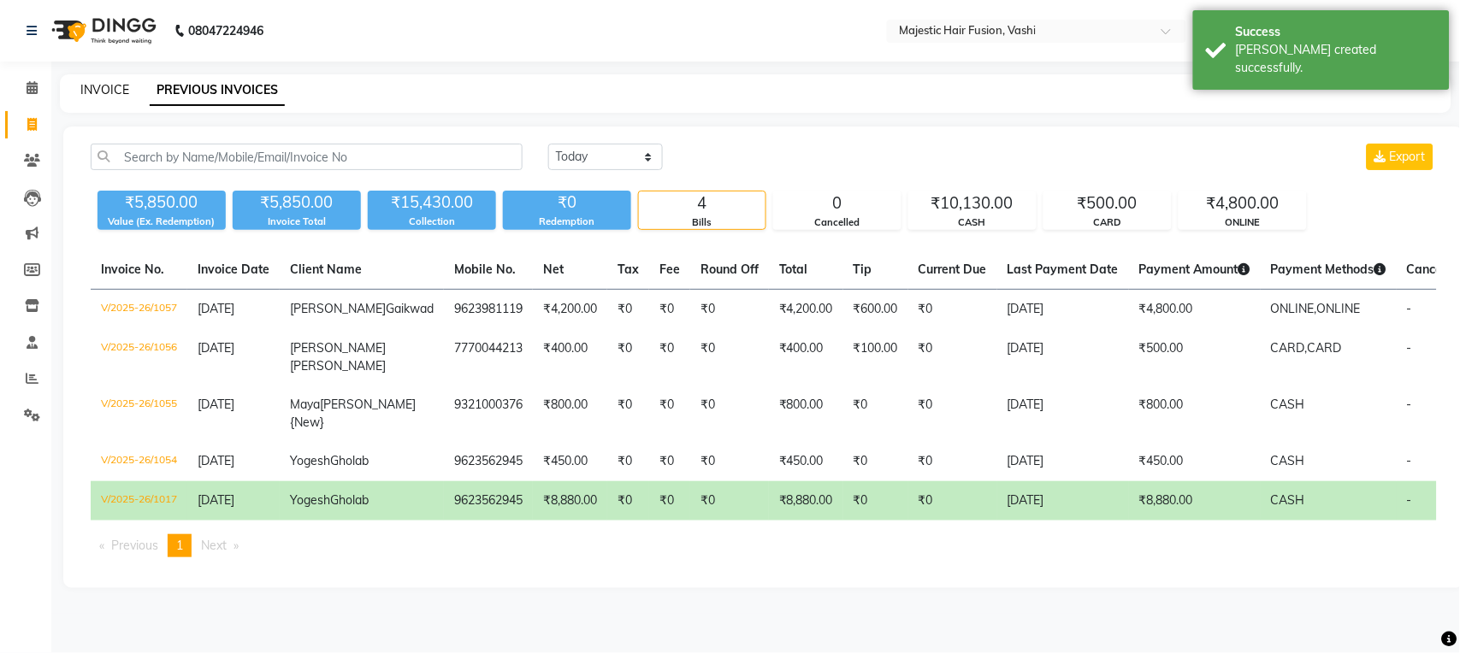
click at [111, 89] on link "INVOICE" at bounding box center [104, 89] width 49 height 15
select select "559"
select select "service"
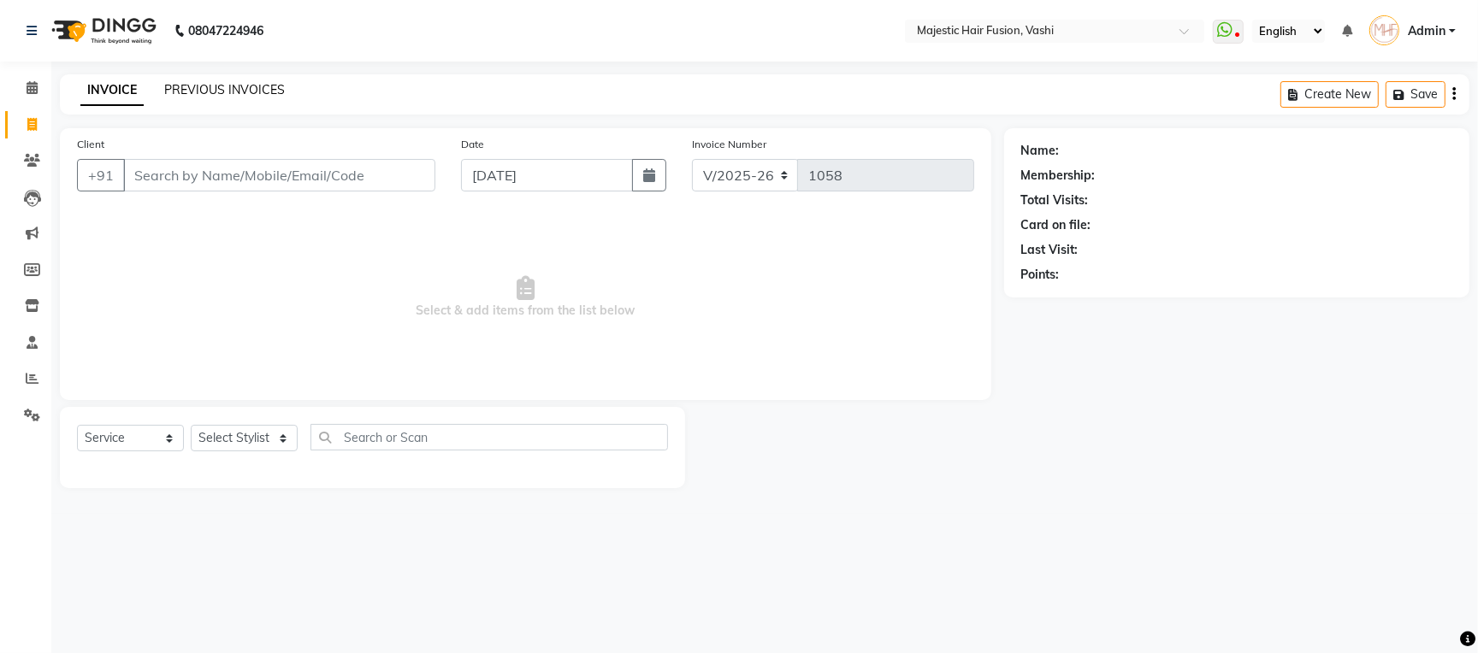
click at [238, 97] on link "PREVIOUS INVOICES" at bounding box center [224, 89] width 121 height 15
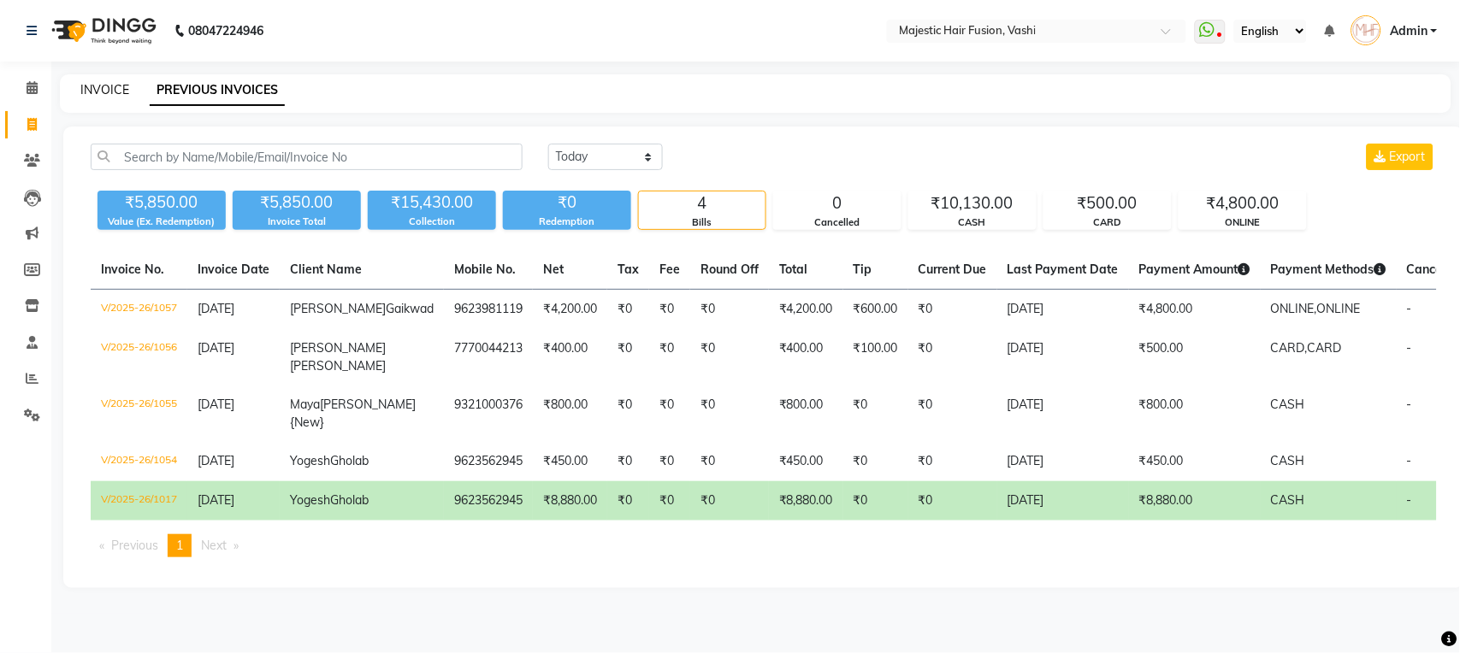
click at [98, 89] on link "INVOICE" at bounding box center [104, 89] width 49 height 15
select select "service"
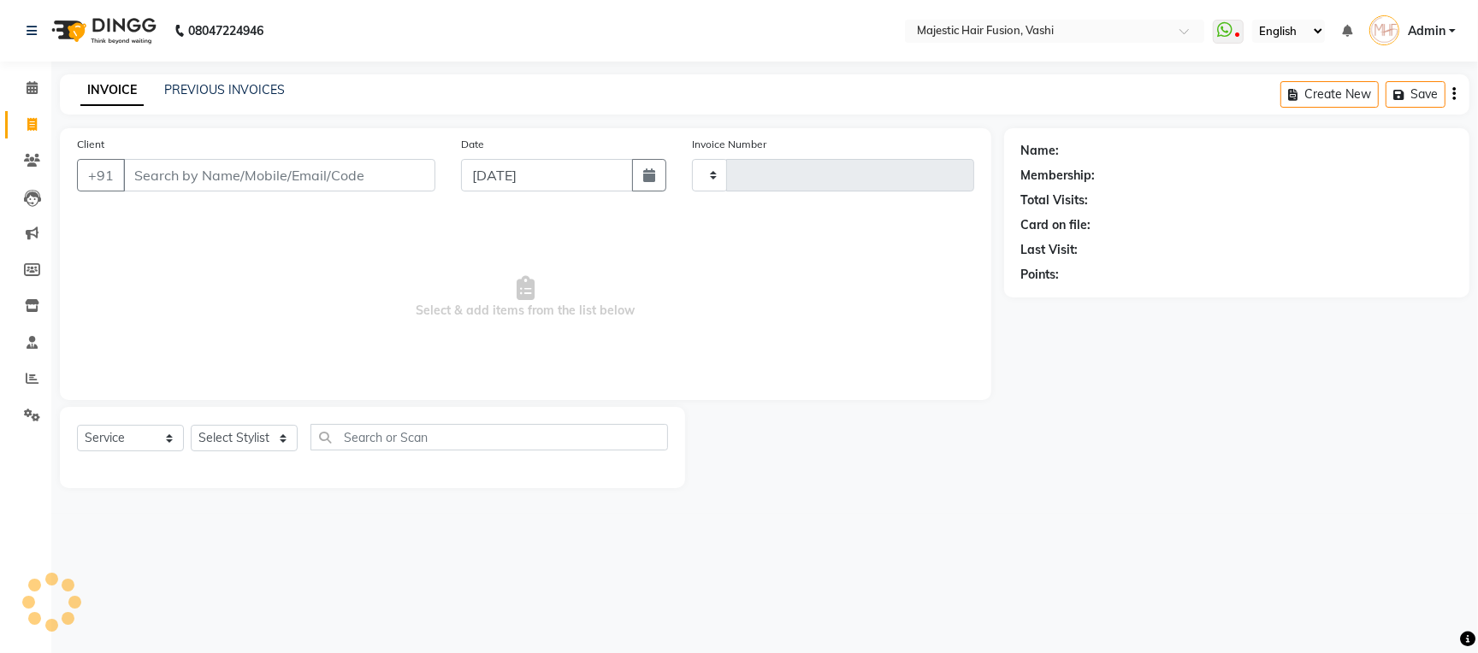
type input "1058"
select select "559"
select select "service"
click at [337, 183] on input "Client" at bounding box center [279, 175] width 312 height 32
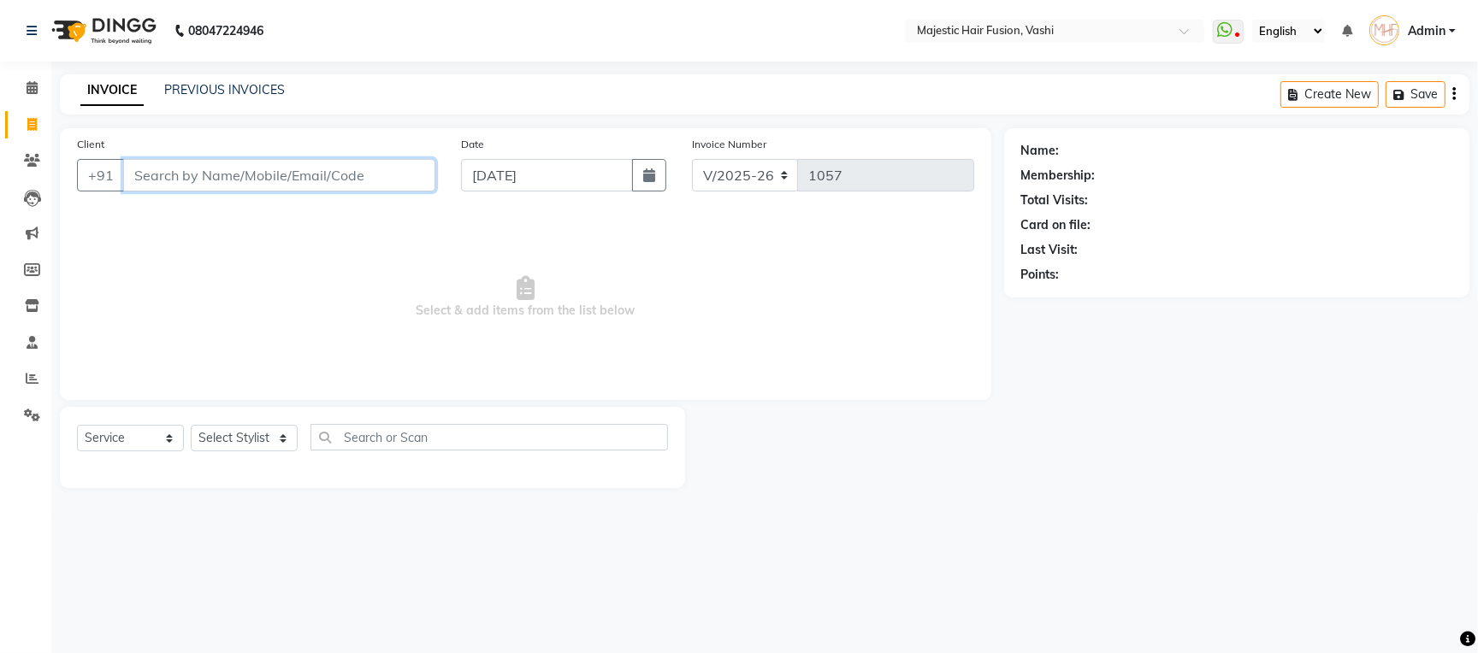
type input "V"
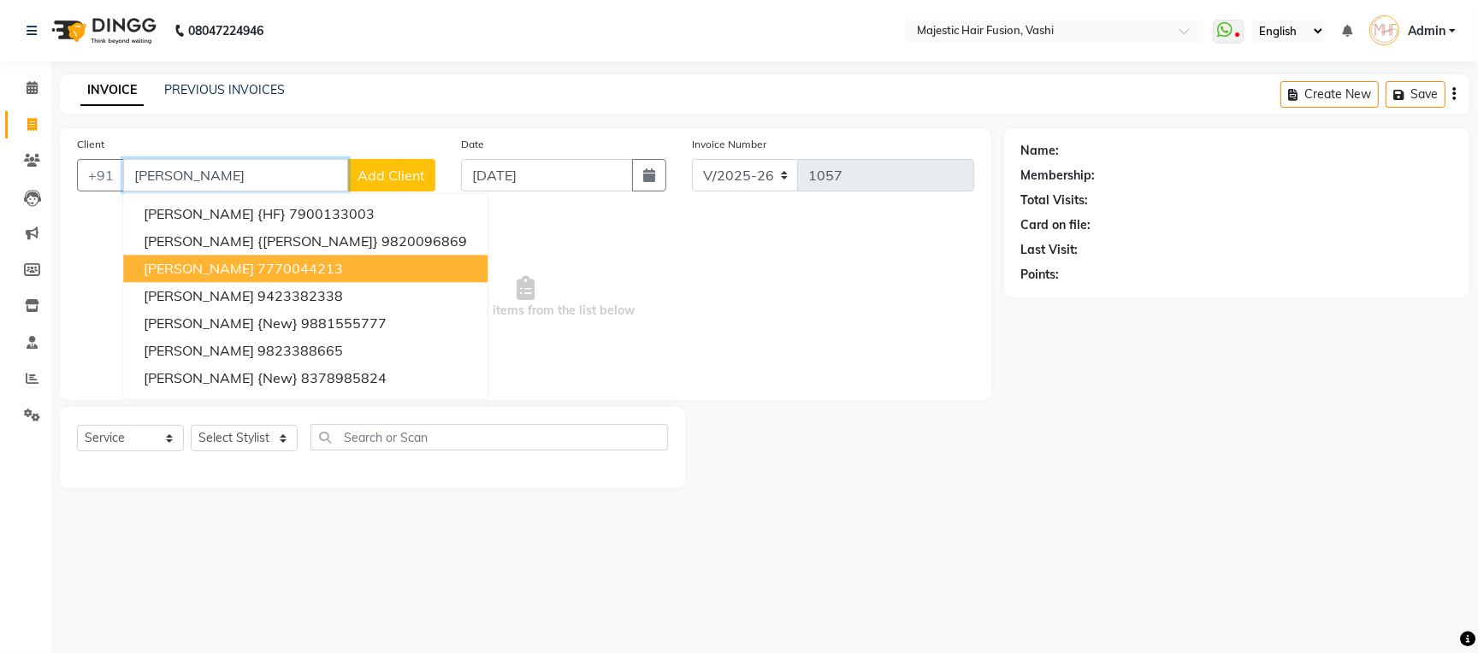
click at [327, 263] on button "Rajesh Yadav 7770044213" at bounding box center [305, 268] width 364 height 27
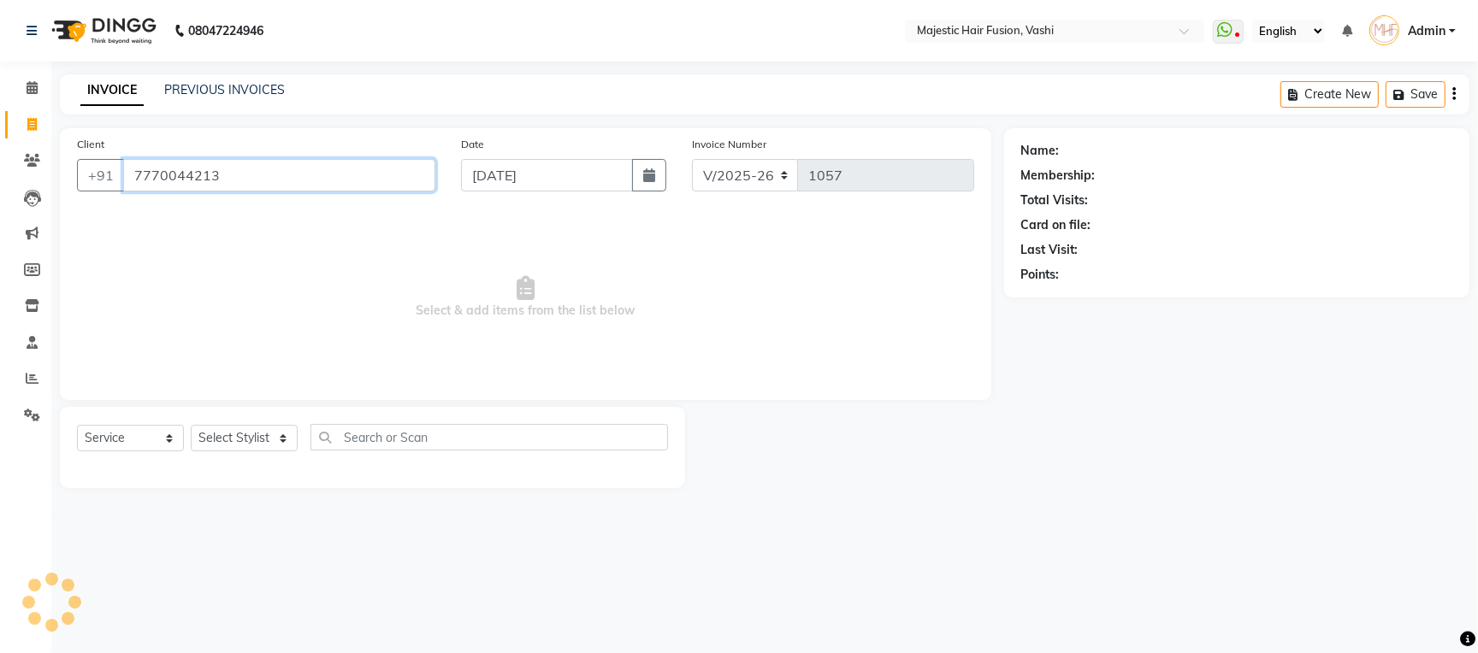
type input "7770044213"
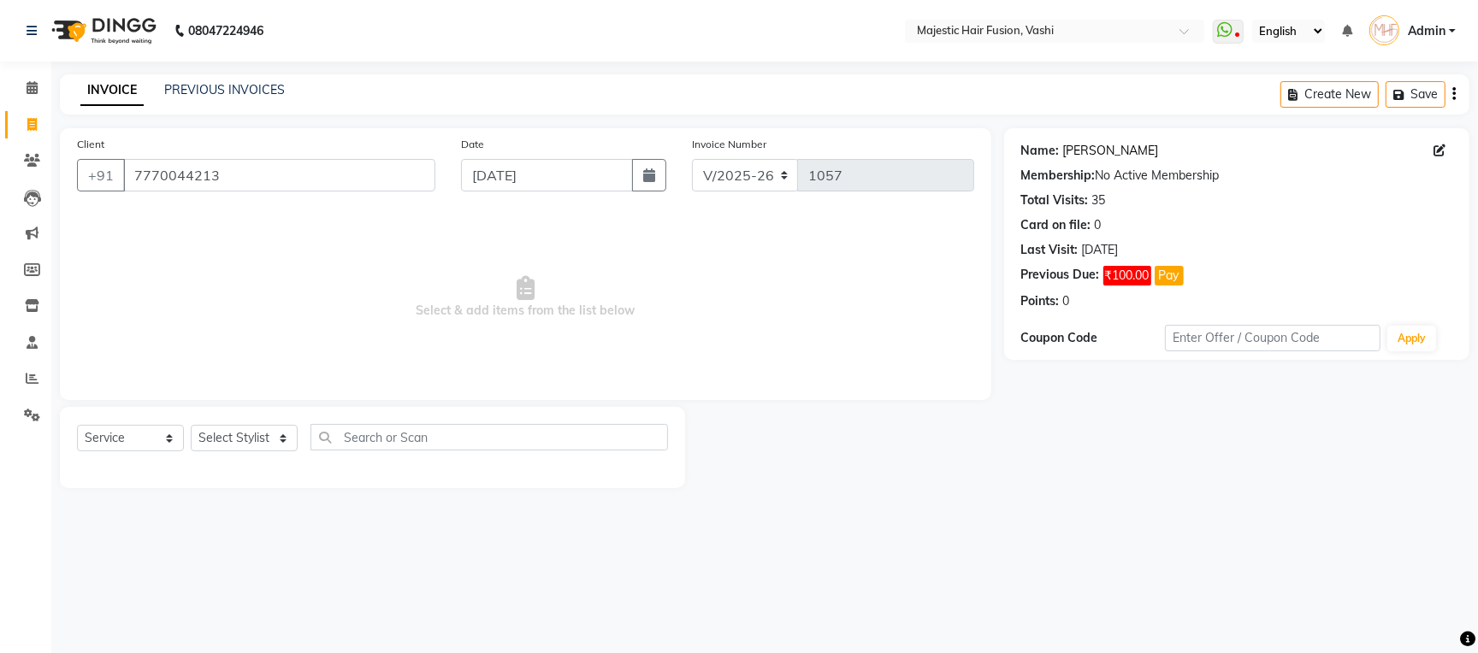
click at [1099, 156] on link "[PERSON_NAME]" at bounding box center [1111, 151] width 96 height 18
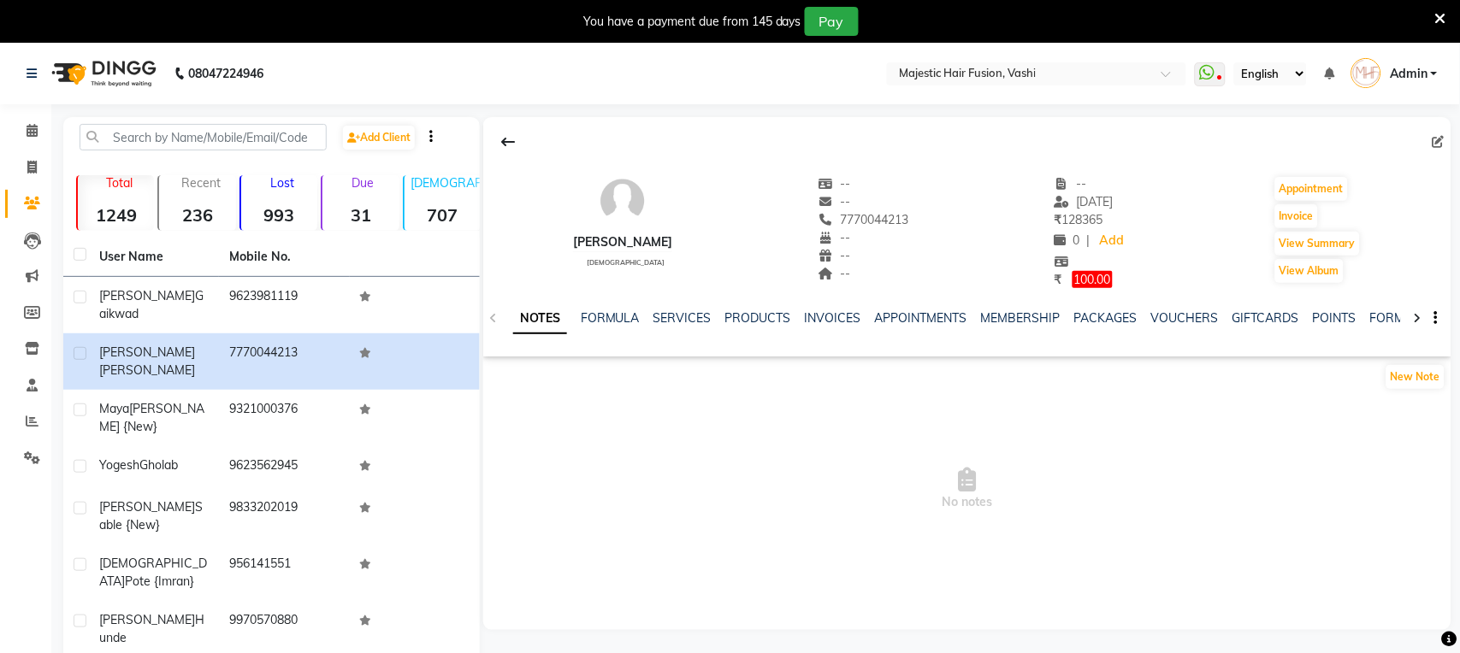
click at [1442, 11] on icon at bounding box center [1440, 18] width 11 height 15
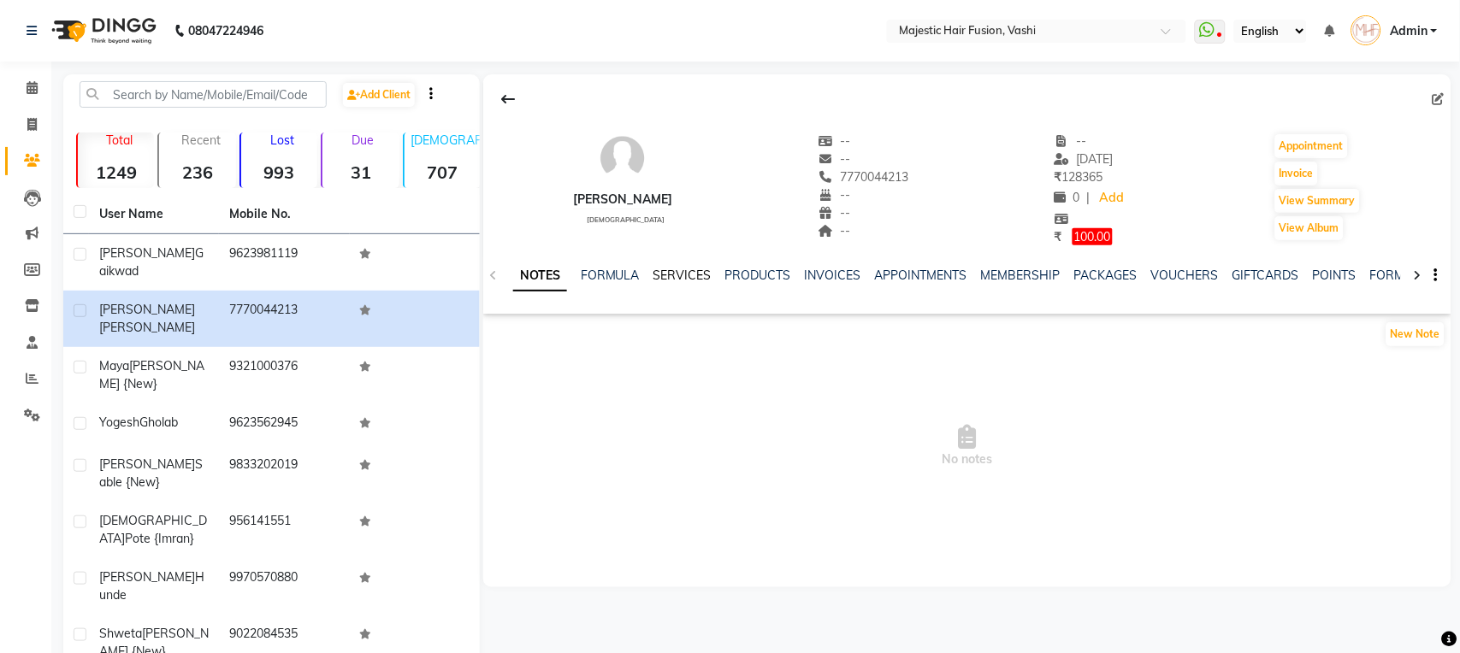
click at [685, 280] on link "SERVICES" at bounding box center [682, 275] width 58 height 15
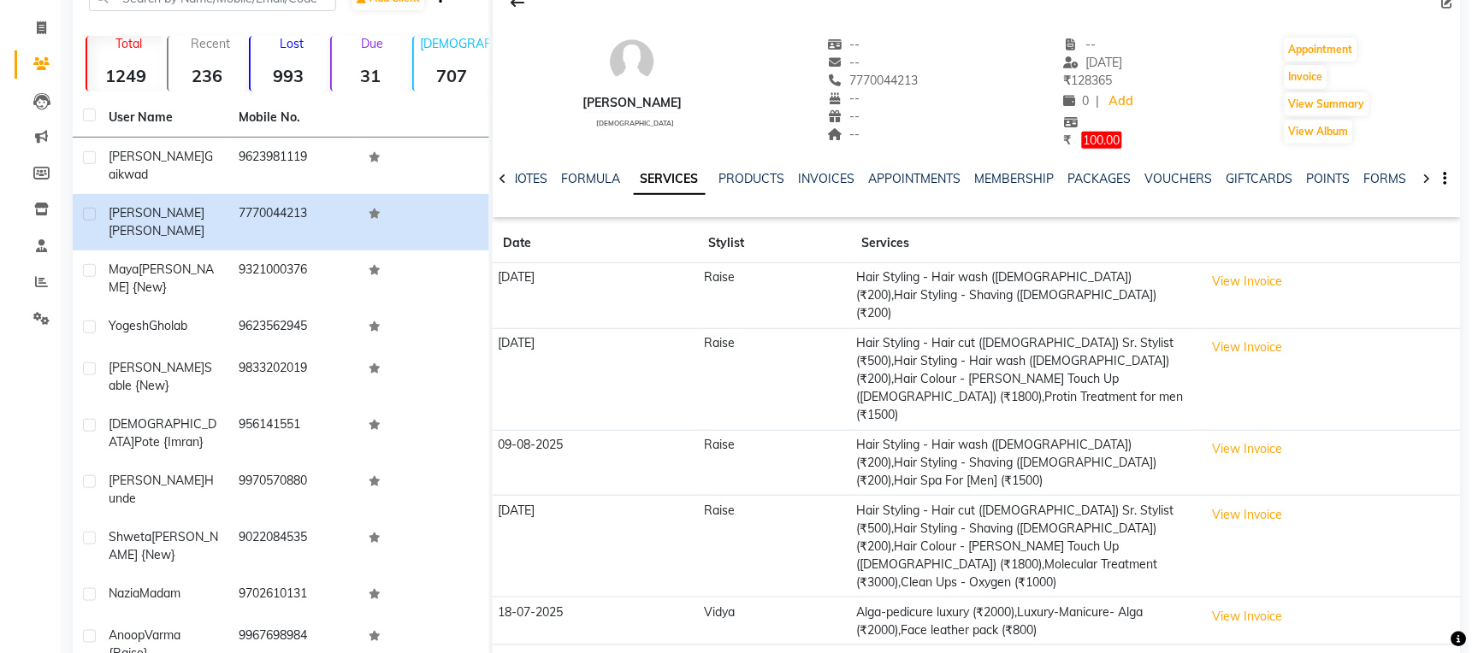
scroll to position [145, 0]
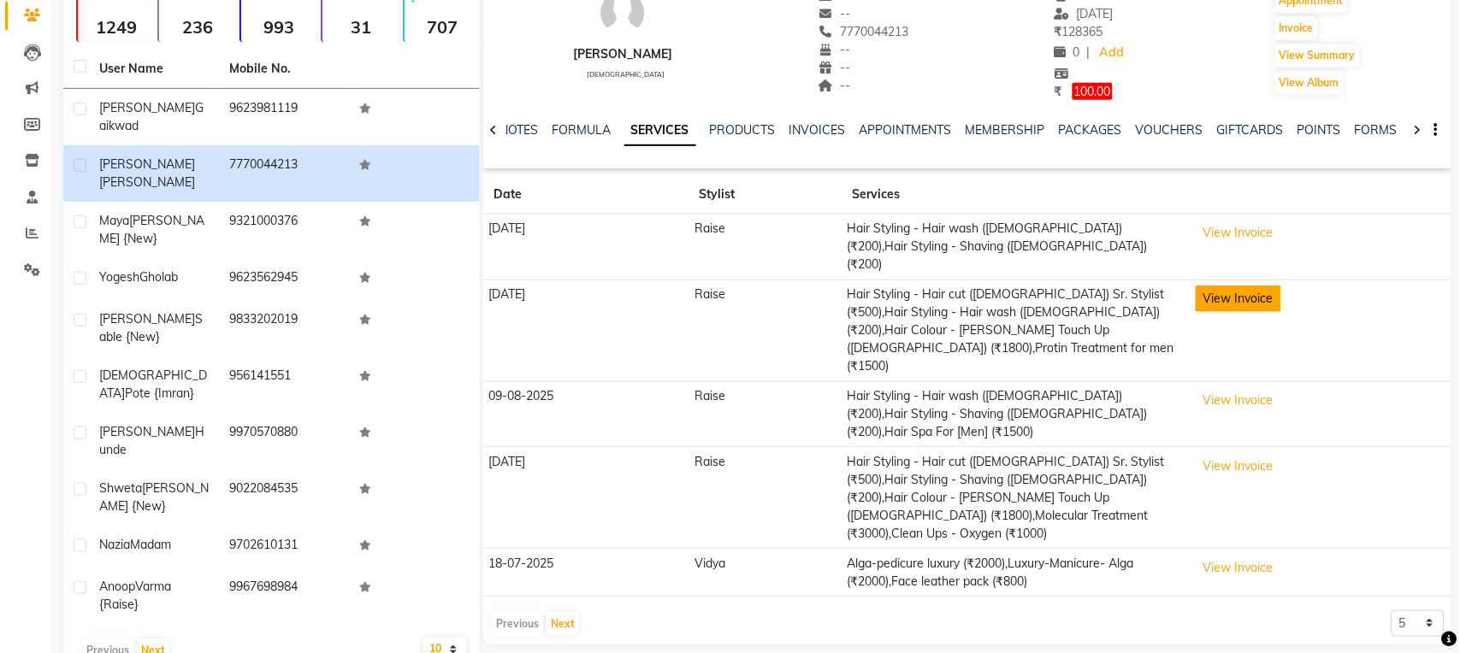
click at [1234, 286] on button "View Invoice" at bounding box center [1238, 299] width 86 height 27
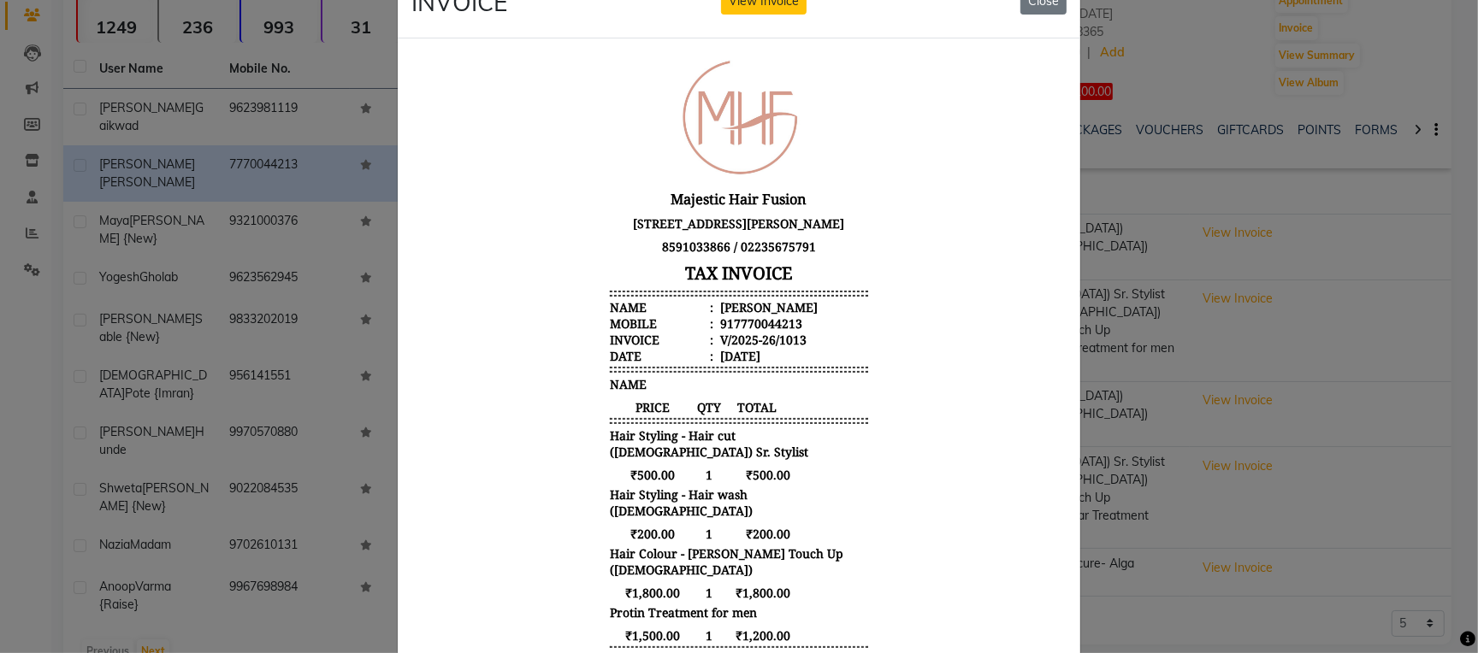
scroll to position [0, 0]
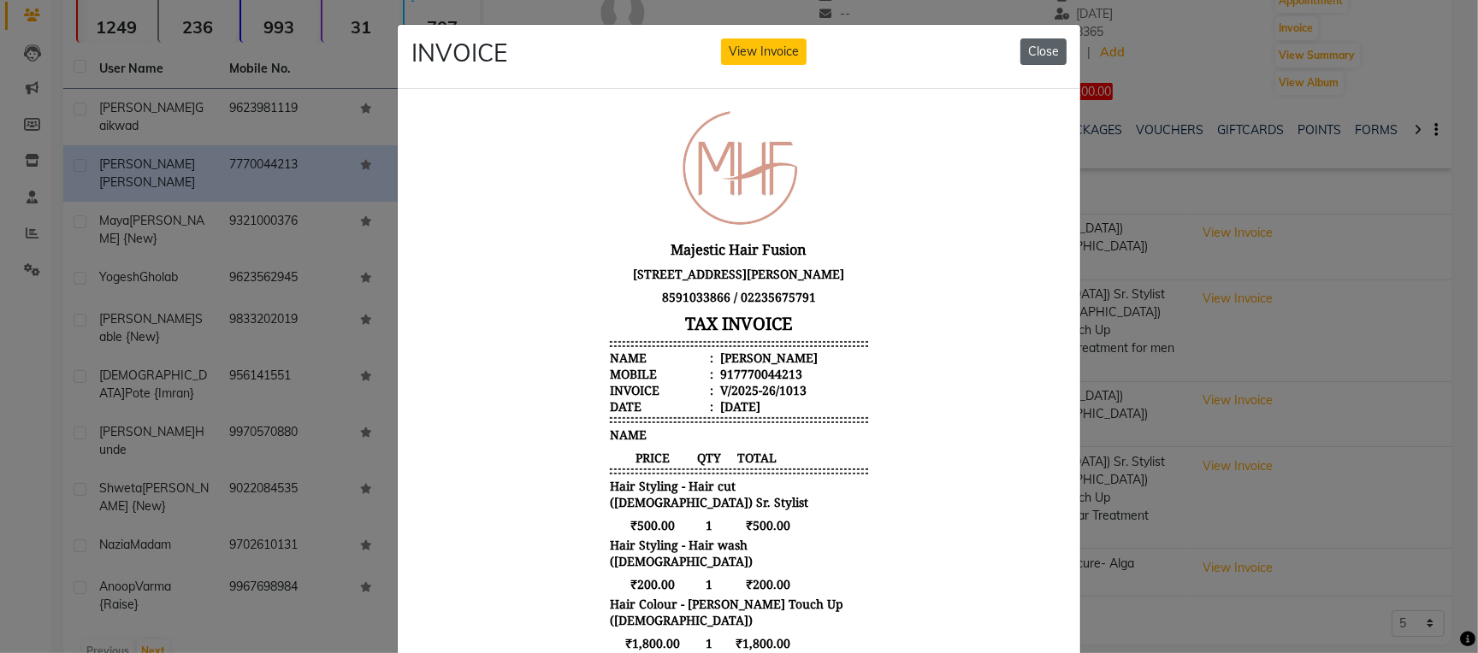
click at [1029, 45] on button "Close" at bounding box center [1043, 51] width 46 height 27
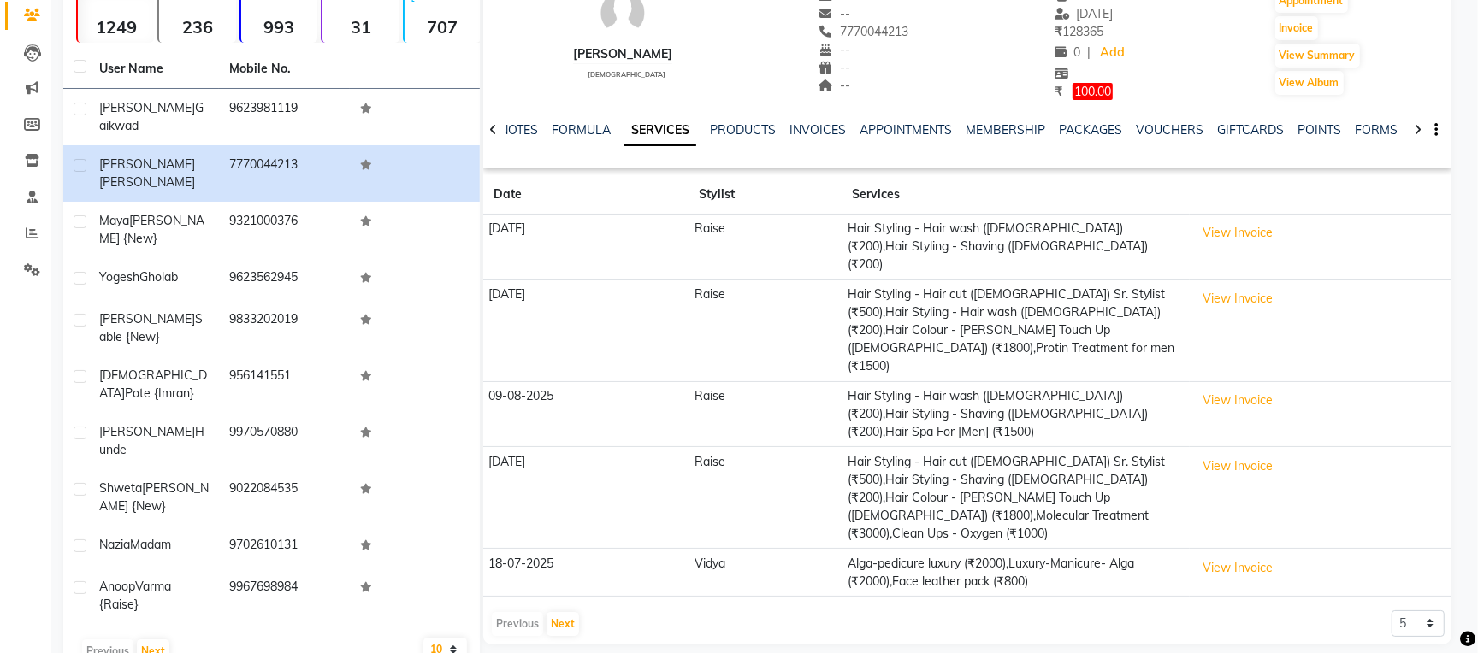
scroll to position [131, 0]
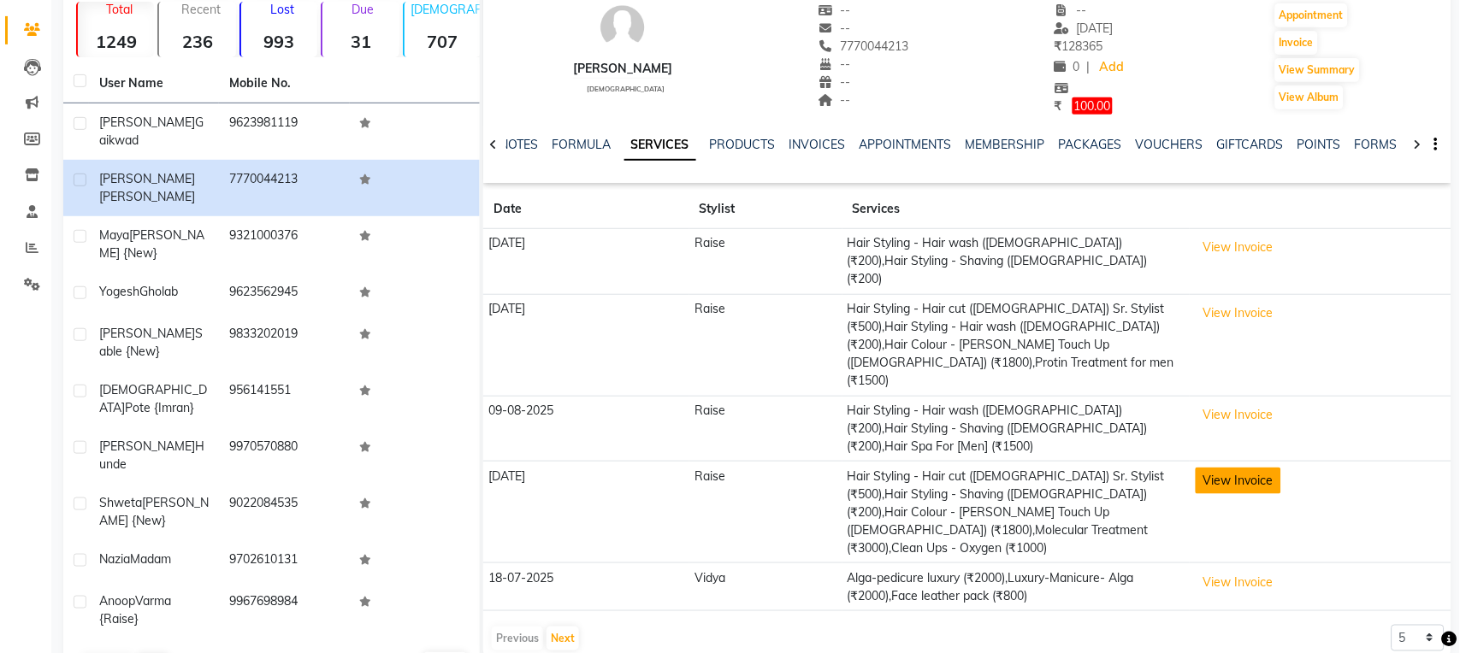
click at [1228, 468] on button "View Invoice" at bounding box center [1238, 481] width 86 height 27
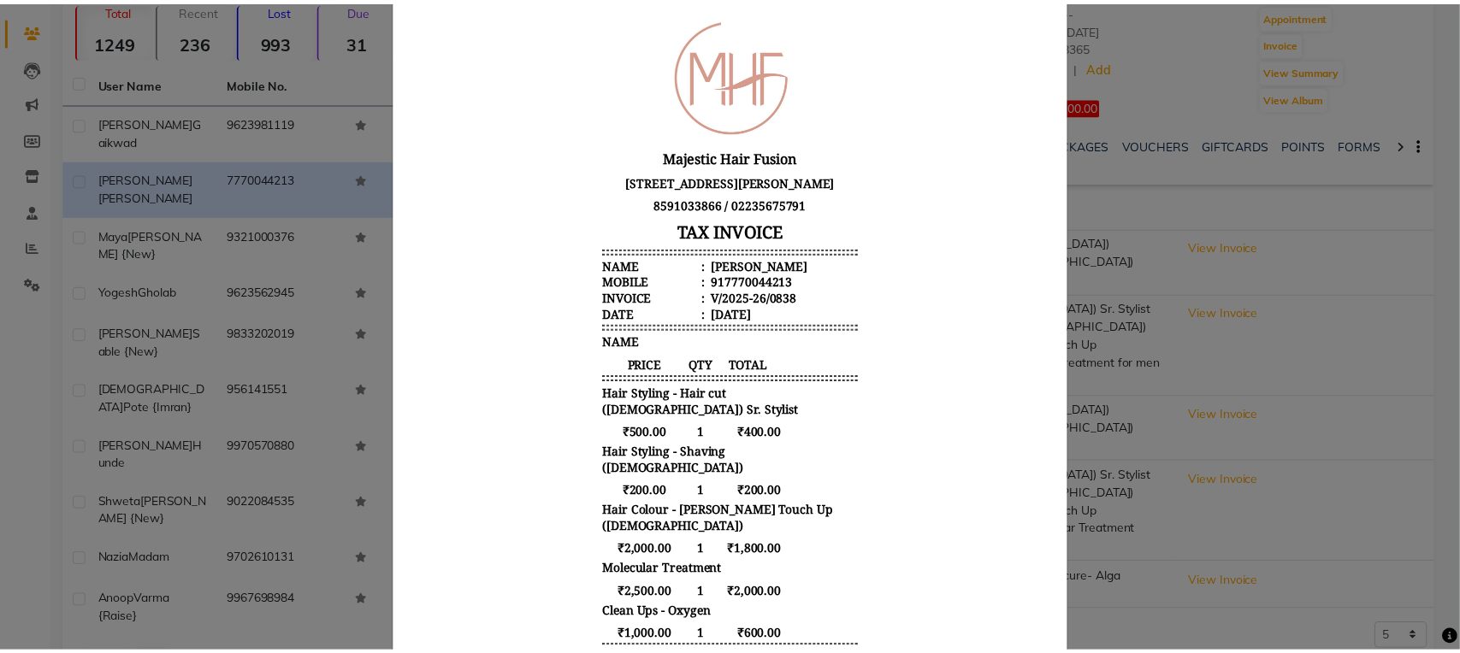
scroll to position [0, 0]
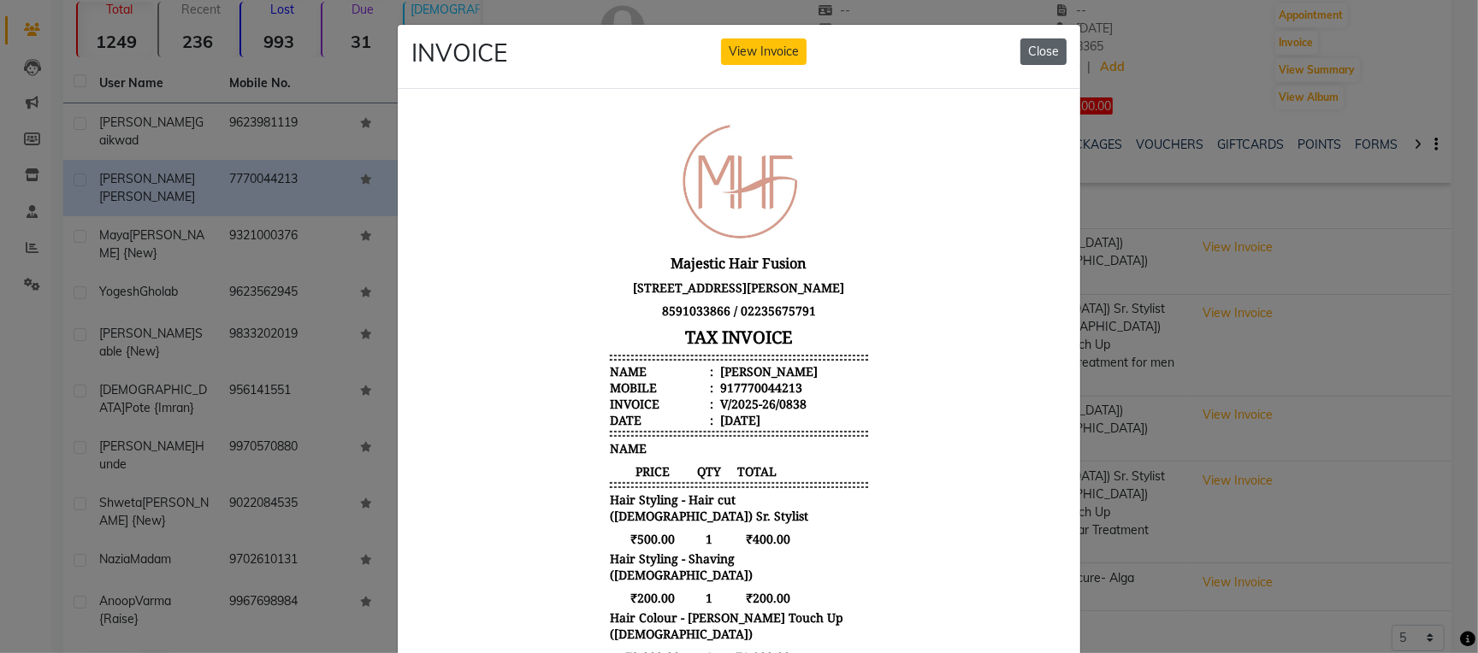
click at [1021, 46] on button "Close" at bounding box center [1043, 51] width 46 height 27
